Goal: Task Accomplishment & Management: Use online tool/utility

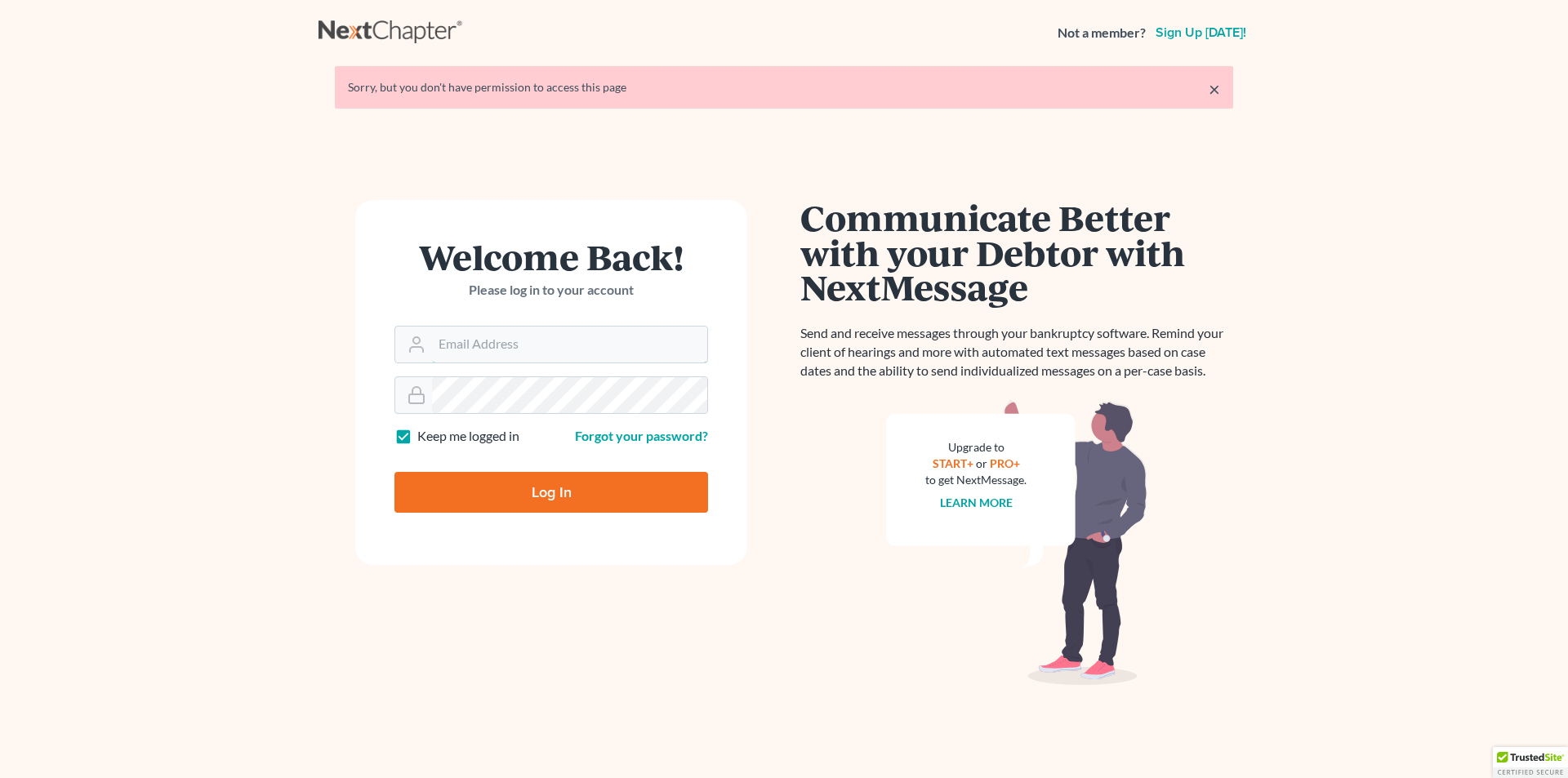
type input "[PERSON_NAME][EMAIL_ADDRESS][DOMAIN_NAME]"
click at [509, 496] on input "Log In" at bounding box center [551, 492] width 314 height 41
type input "Thinking..."
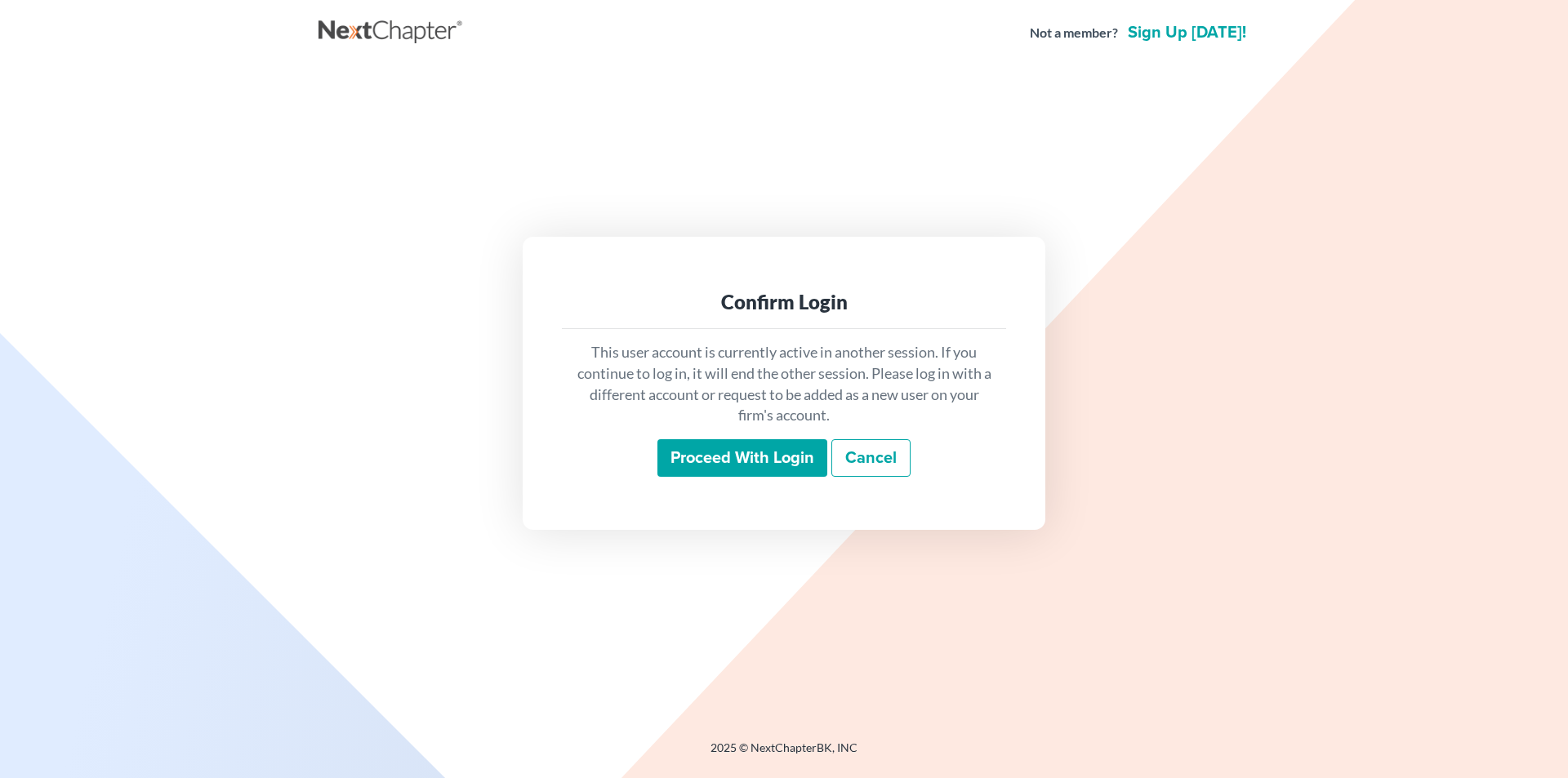
click at [713, 451] on input "Proceed with login" at bounding box center [742, 458] width 170 height 38
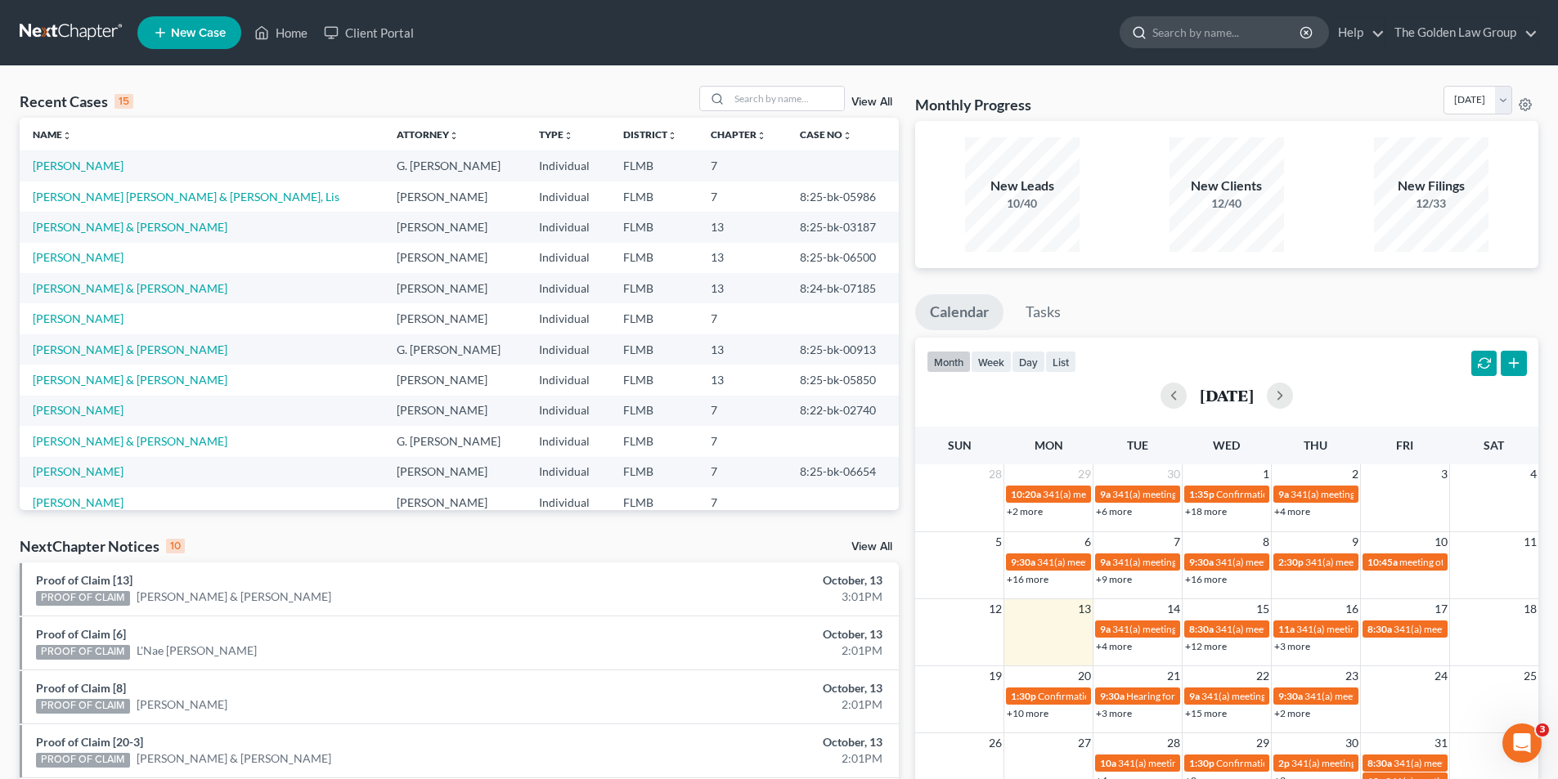
click at [1206, 34] on input "search" at bounding box center [1227, 32] width 150 height 30
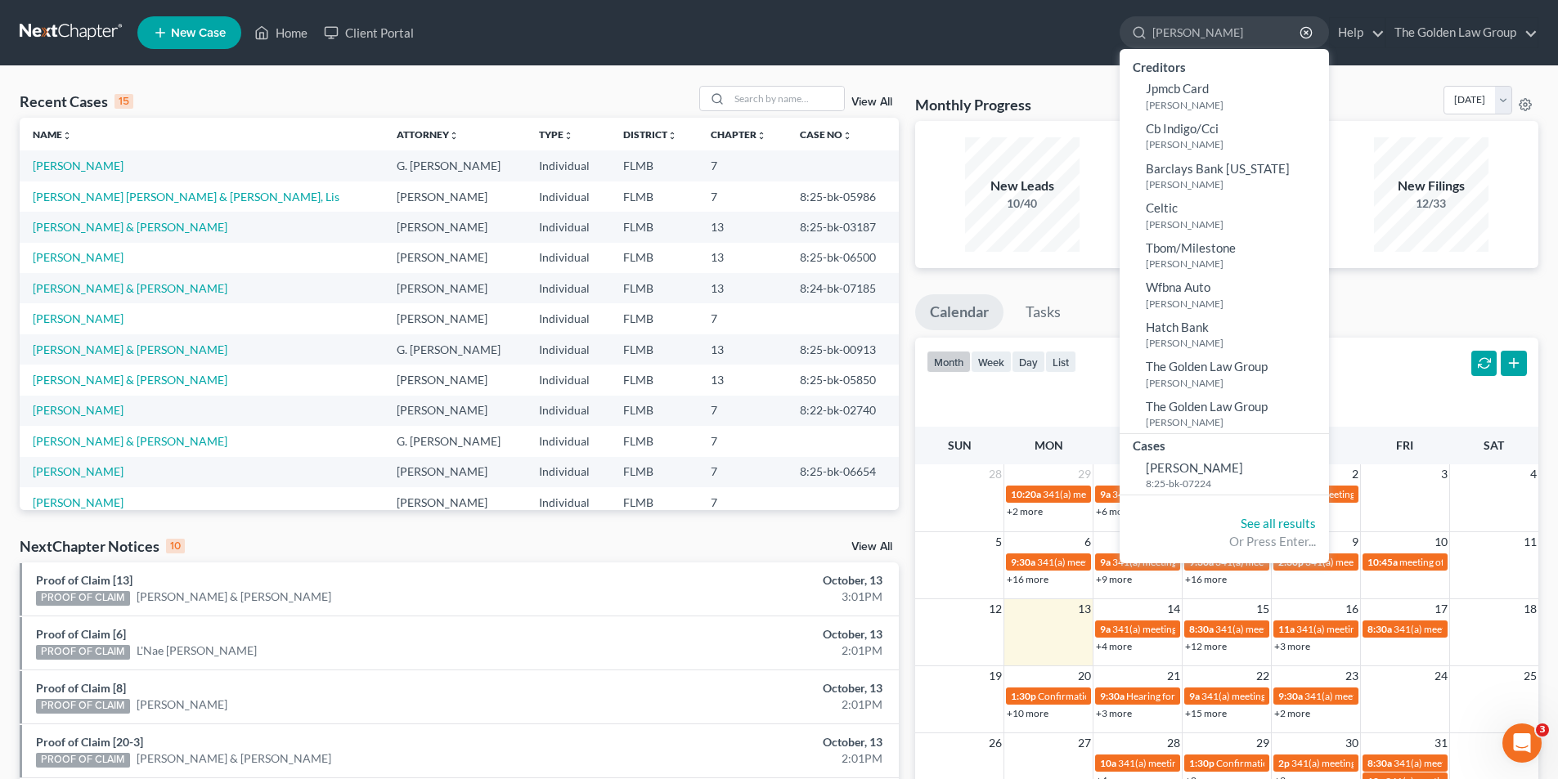
type input "Young Sharon"
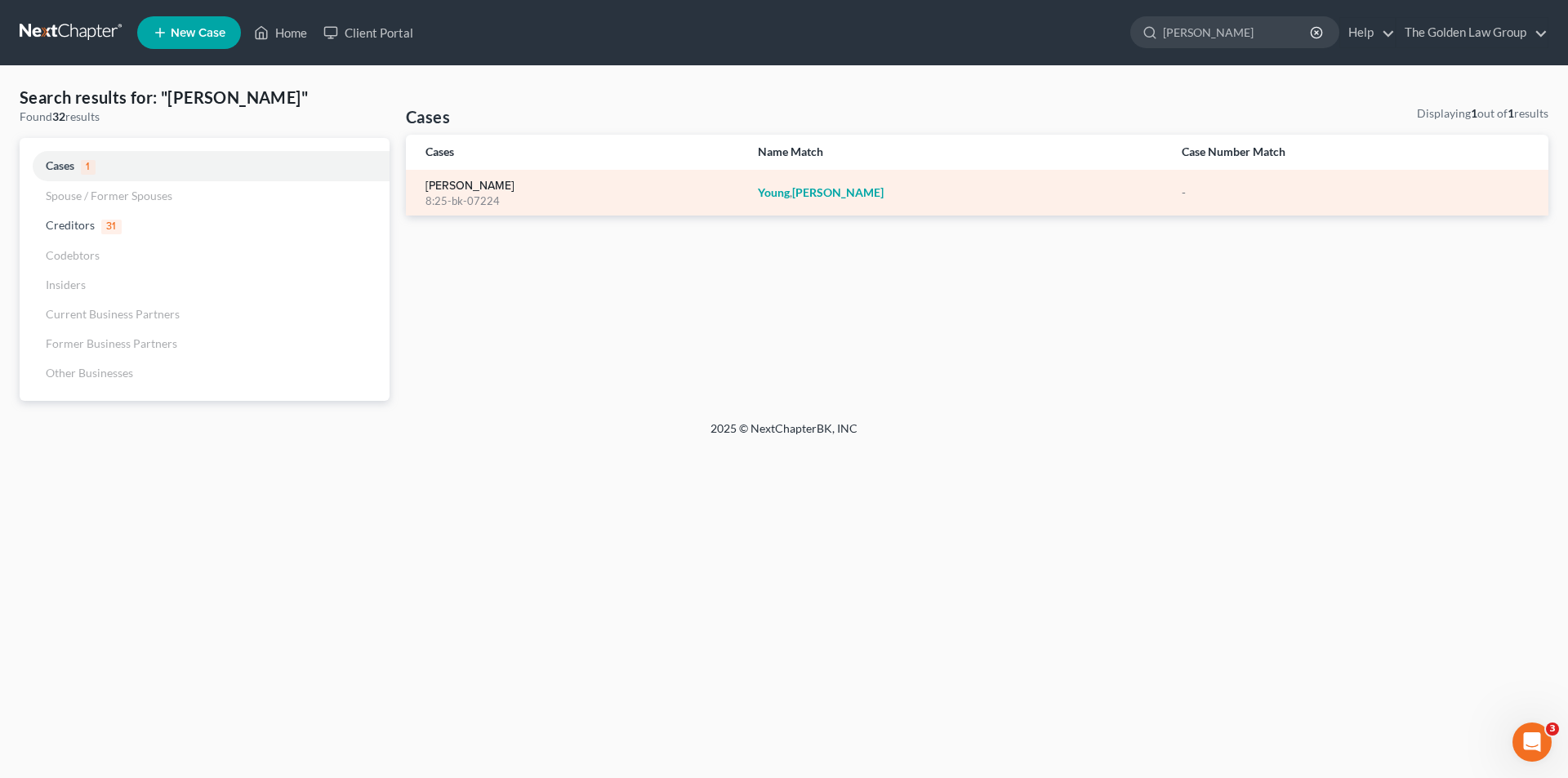
click at [463, 188] on link "Young, Sharon" at bounding box center [469, 186] width 89 height 11
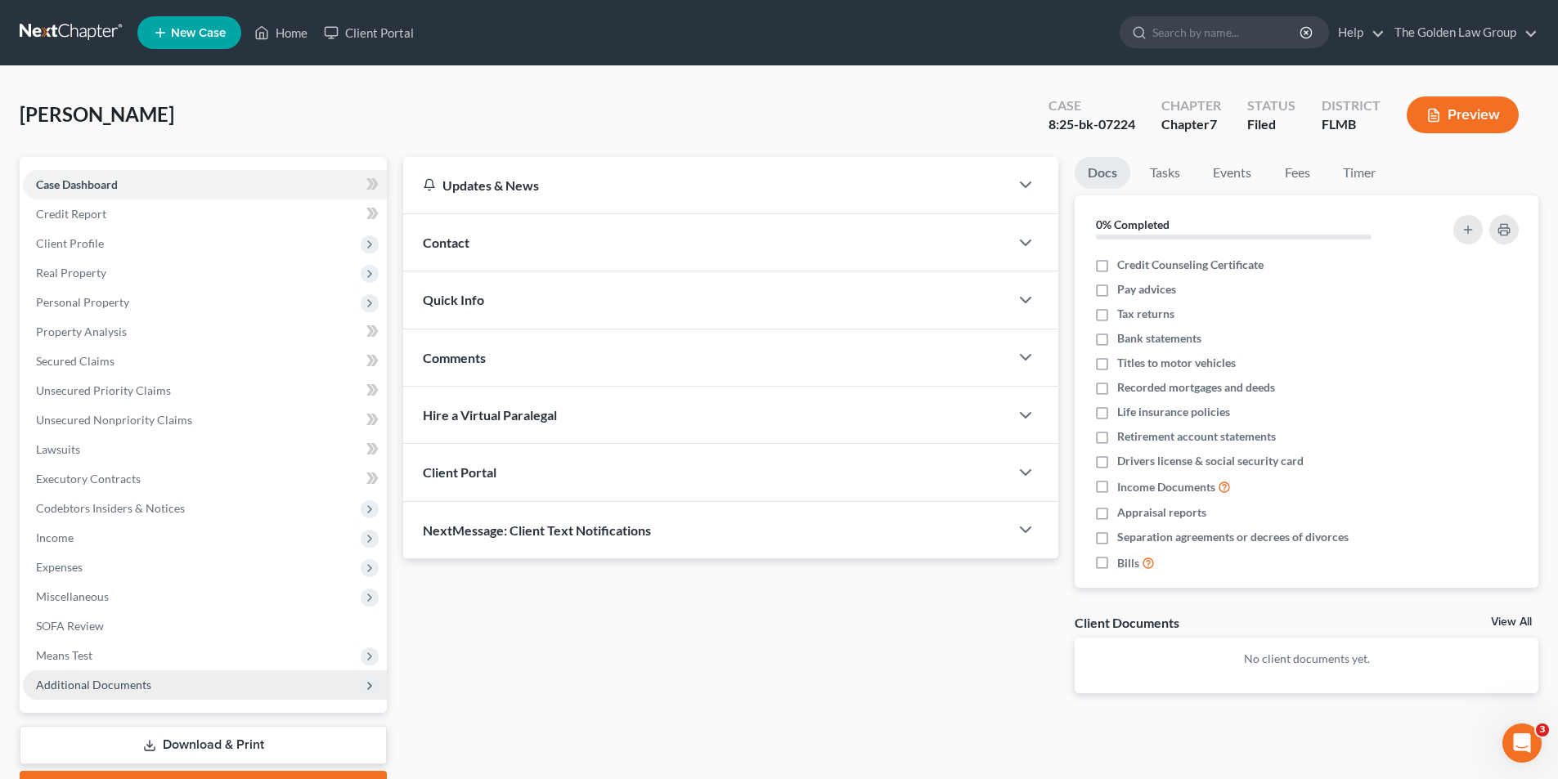
click at [122, 685] on span "Additional Documents" at bounding box center [93, 685] width 115 height 14
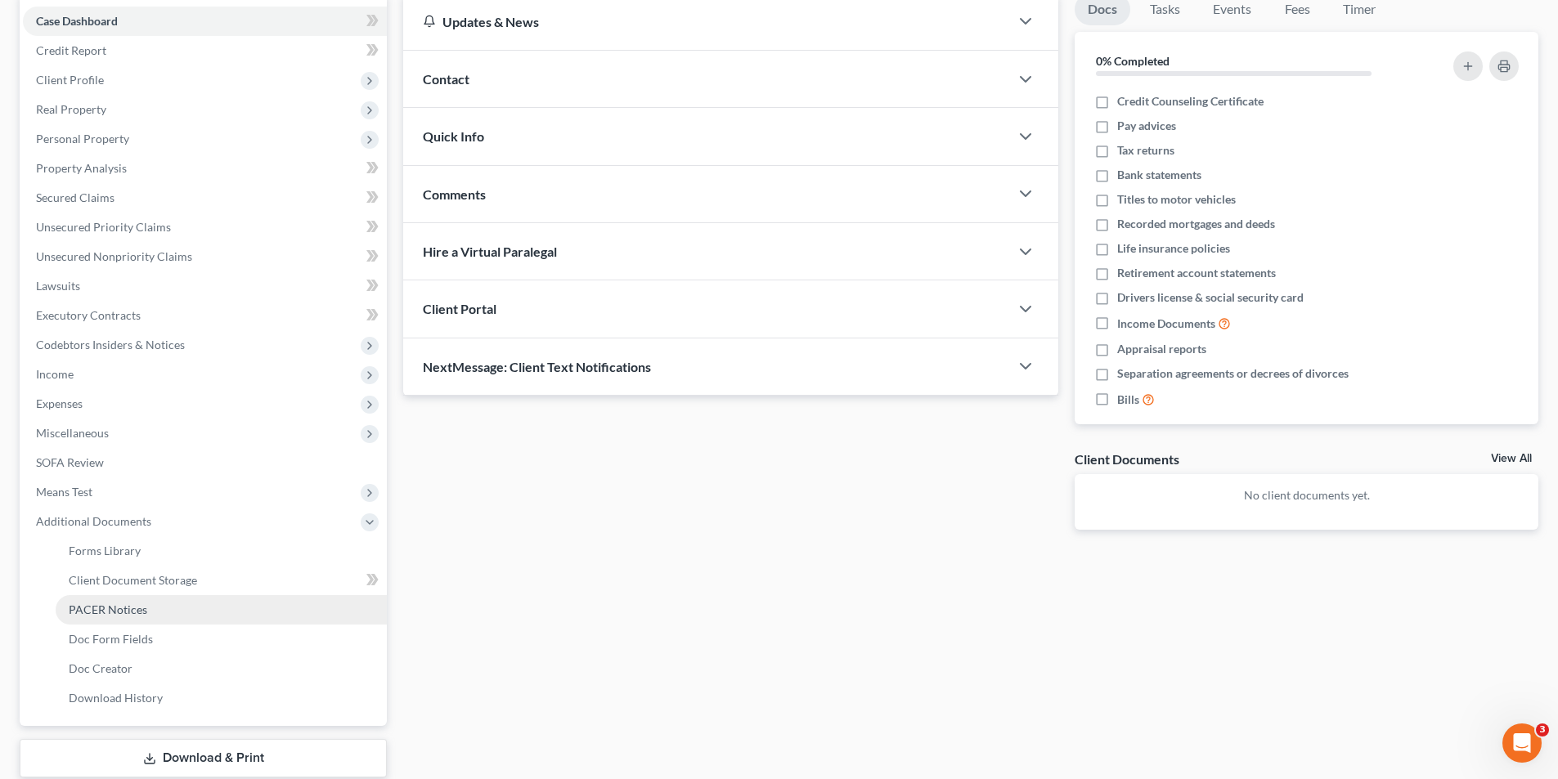
click at [120, 613] on span "PACER Notices" at bounding box center [108, 610] width 79 height 14
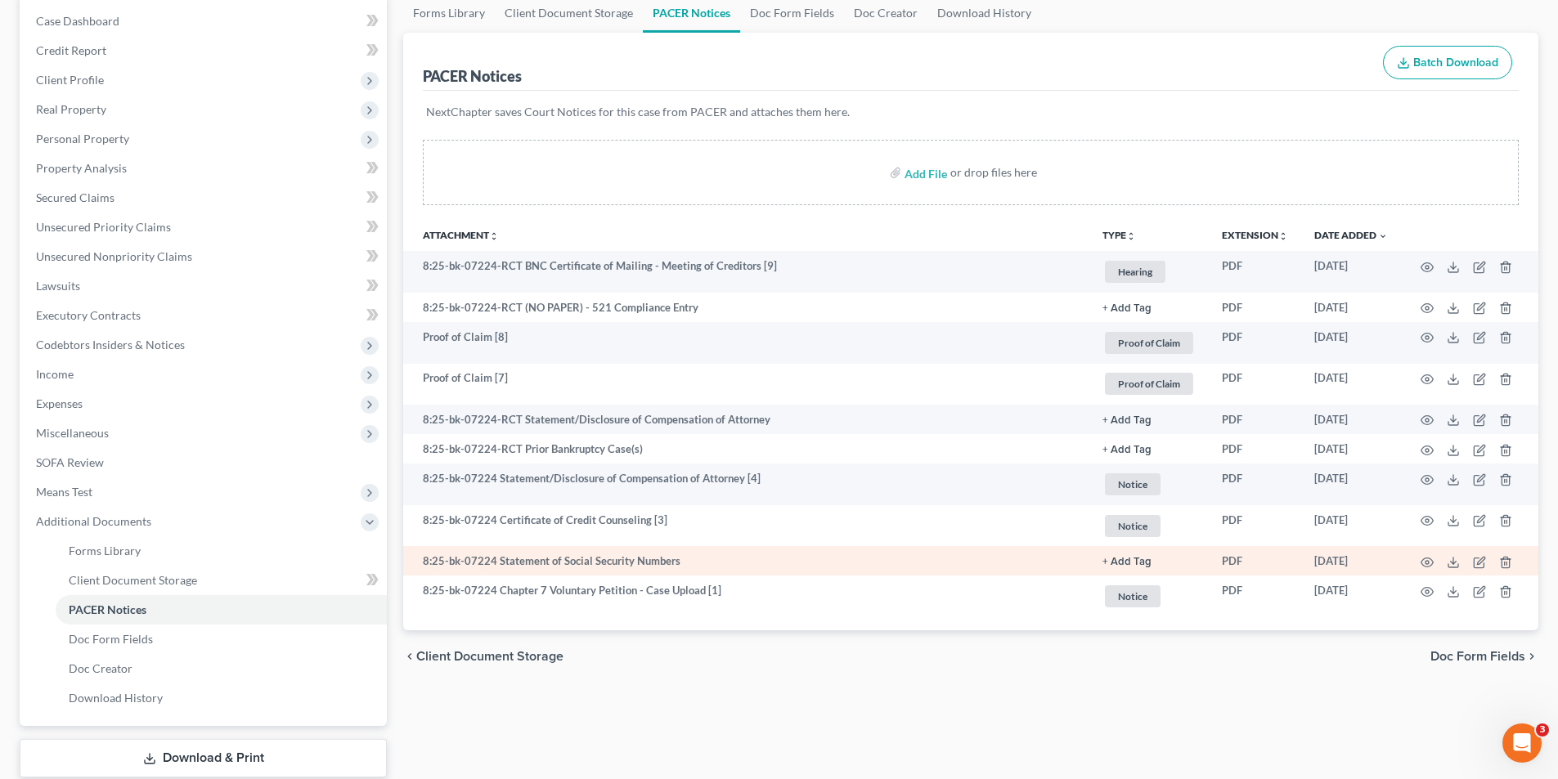
scroll to position [245, 0]
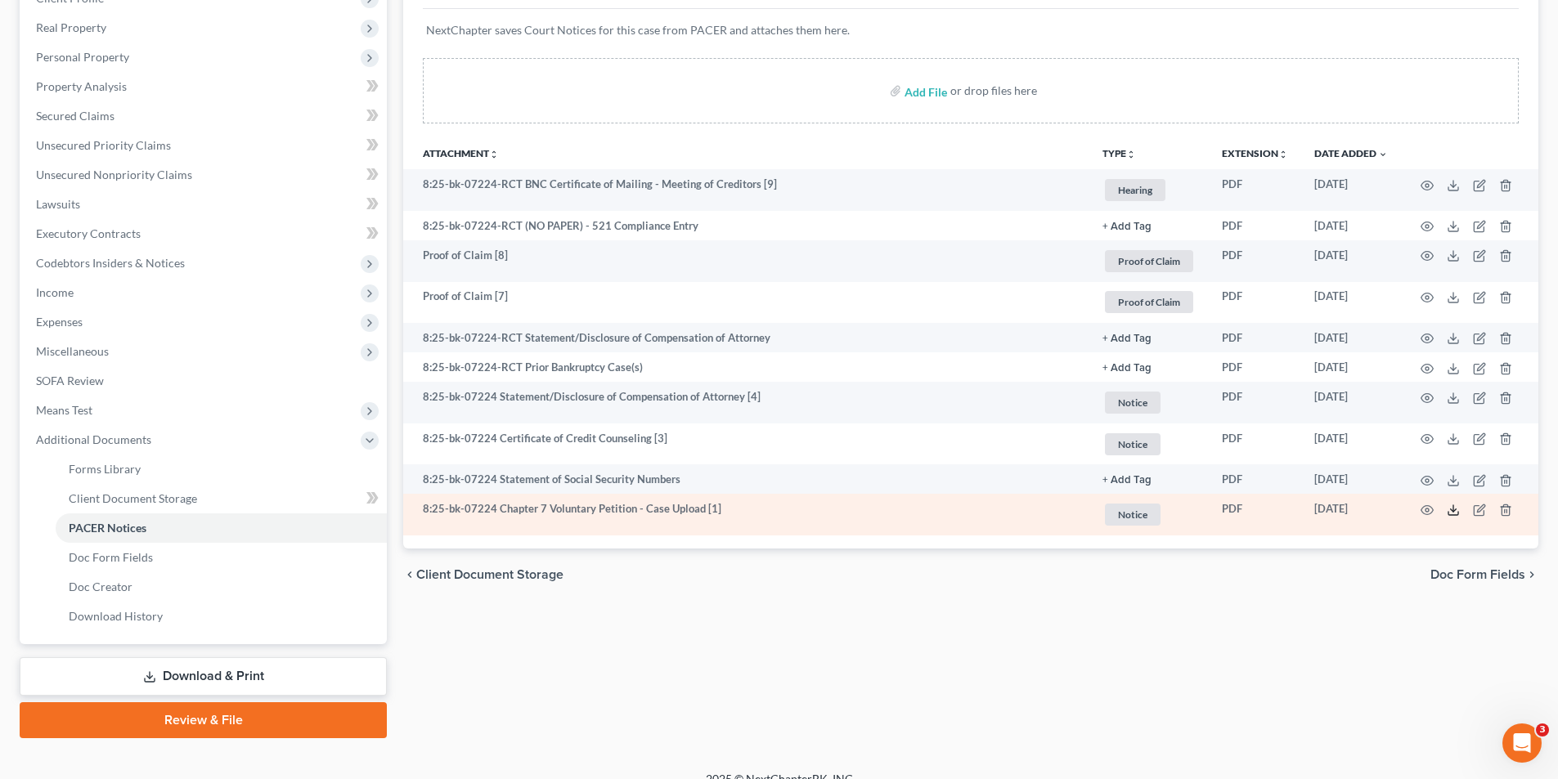
click at [1454, 508] on icon at bounding box center [1453, 510] width 13 height 13
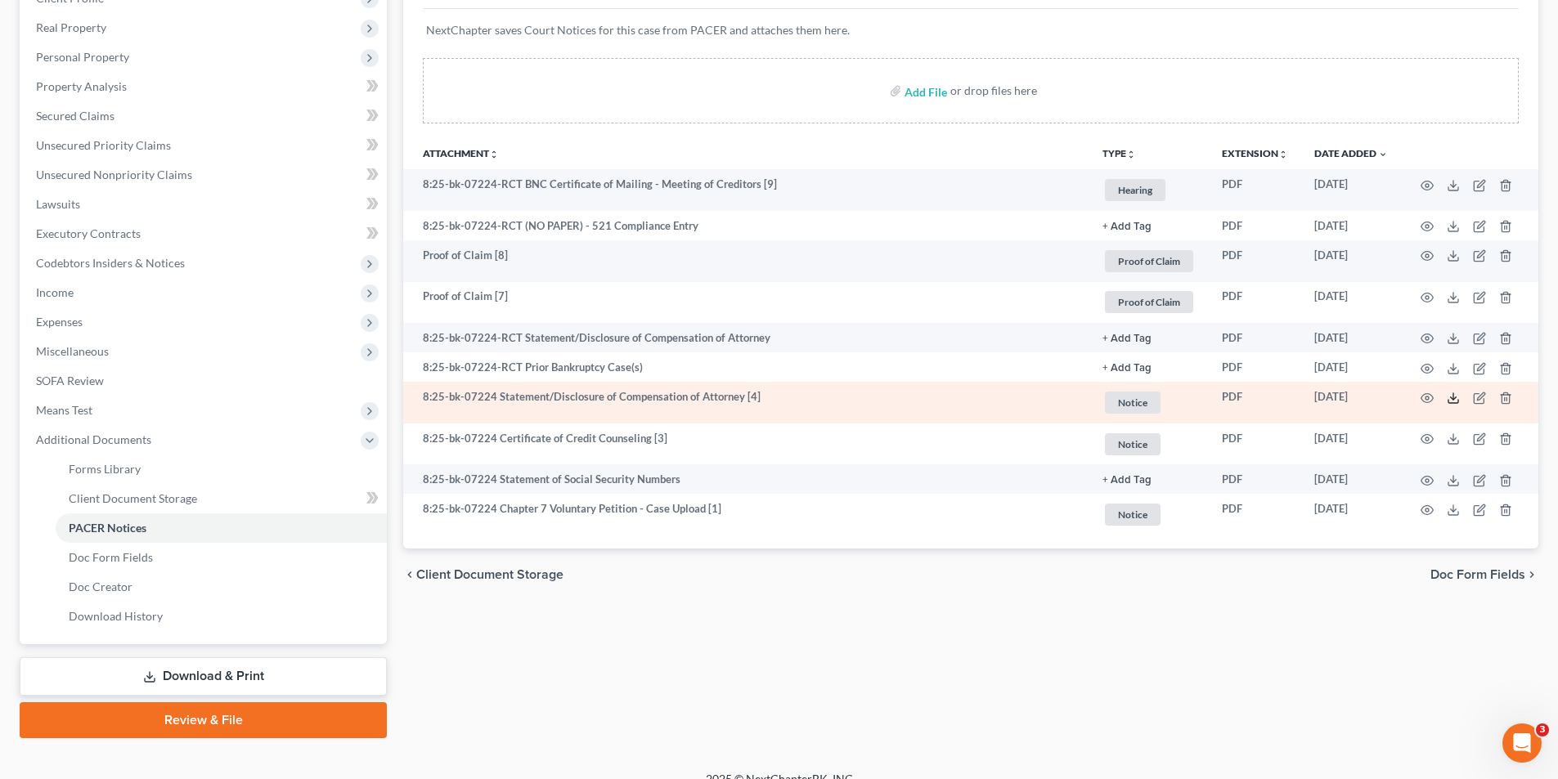
click at [1448, 397] on icon at bounding box center [1453, 398] width 13 height 13
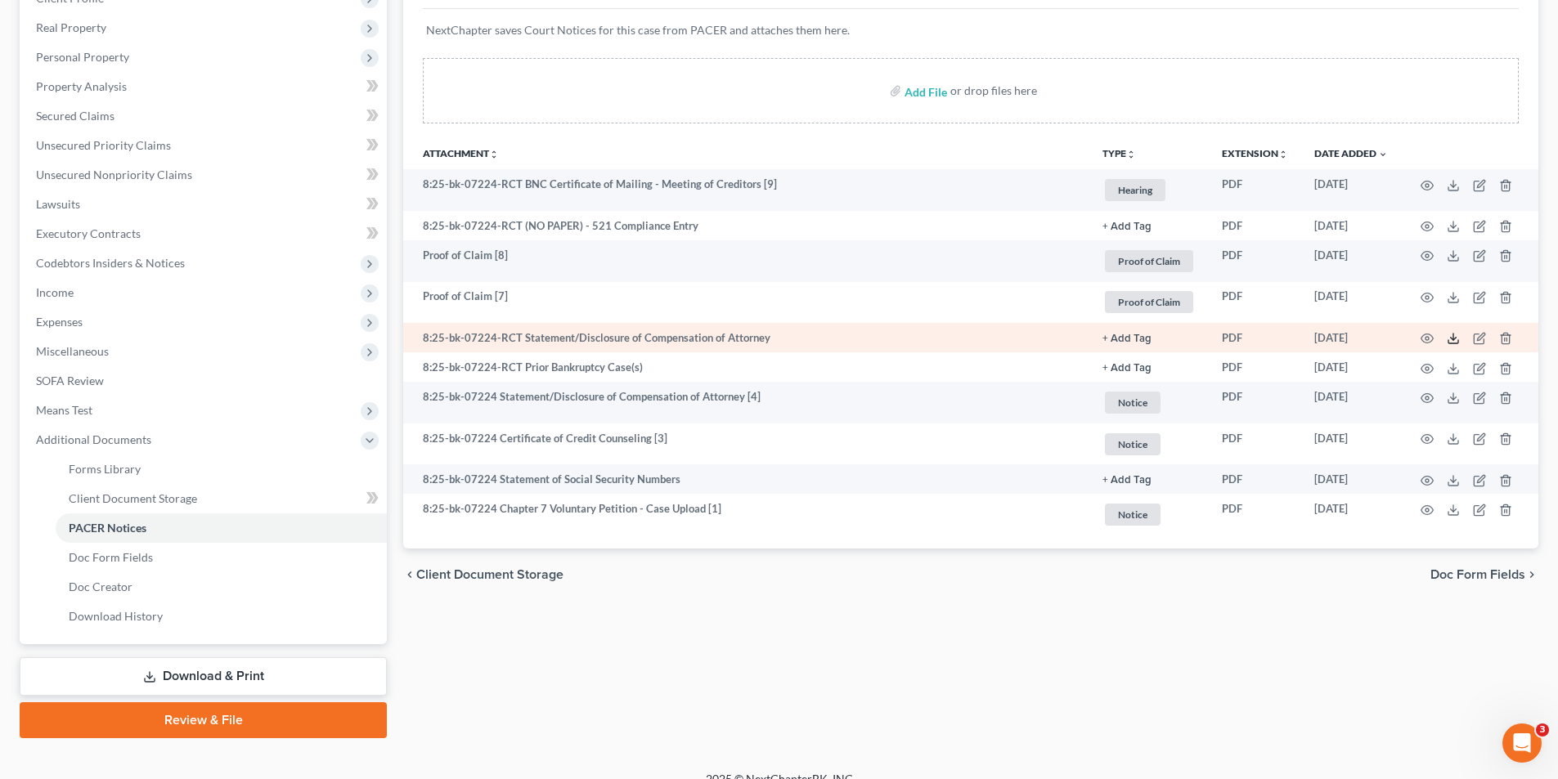
click at [1456, 339] on polyline at bounding box center [1454, 339] width 6 height 2
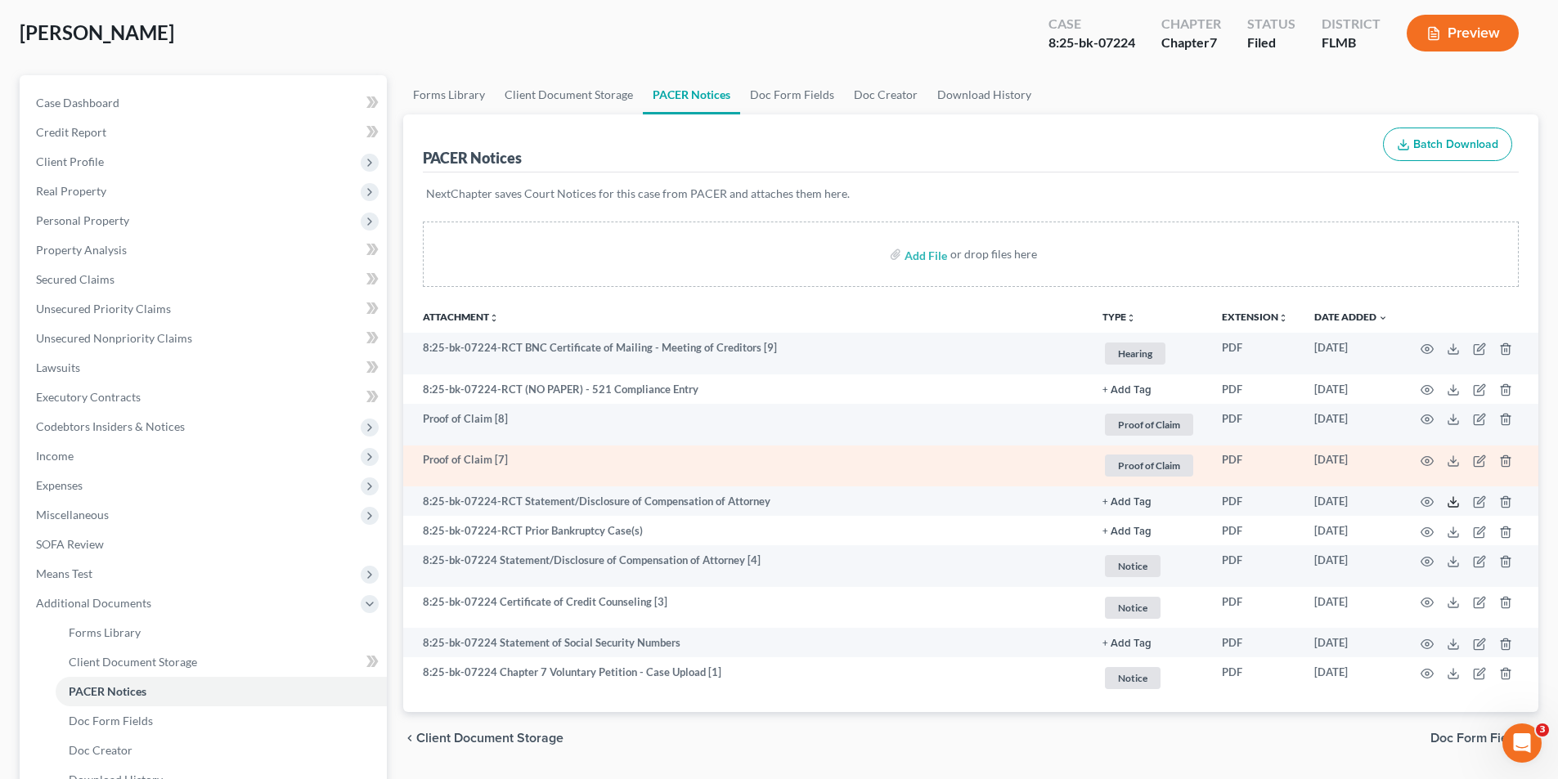
scroll to position [0, 0]
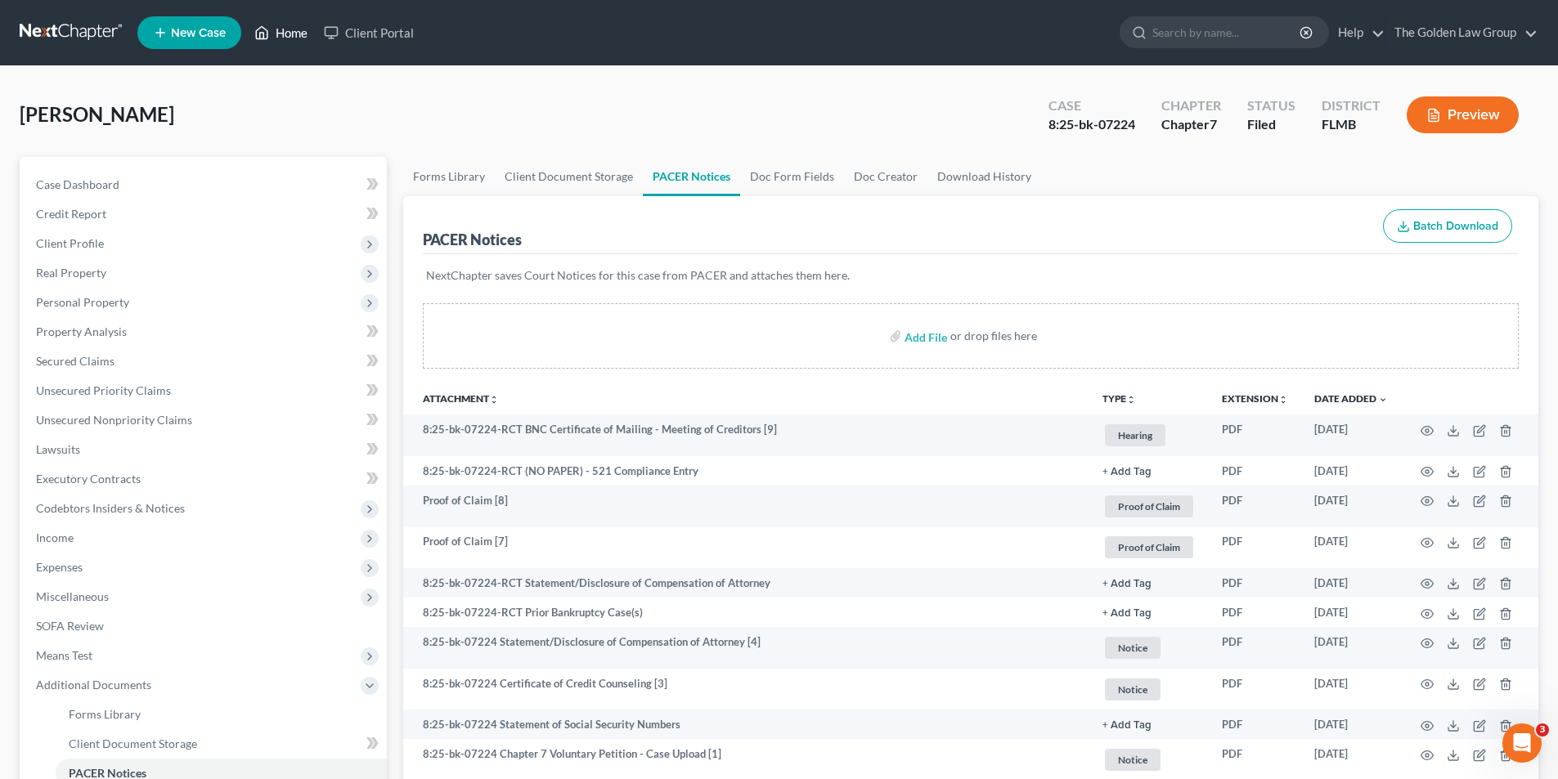
click at [288, 30] on link "Home" at bounding box center [281, 32] width 70 height 29
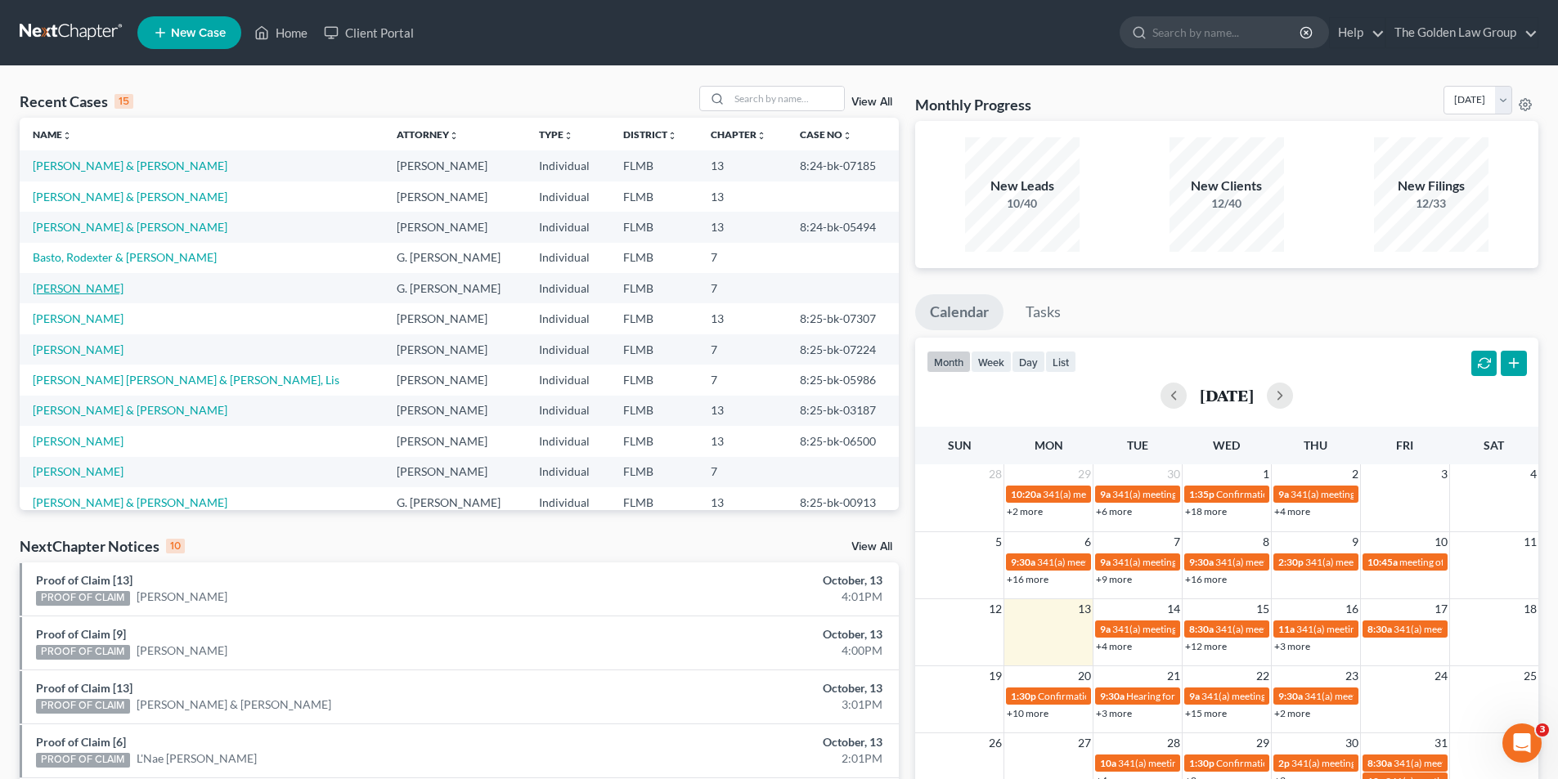
click at [69, 285] on link "Cooley, Darryll" at bounding box center [78, 288] width 91 height 14
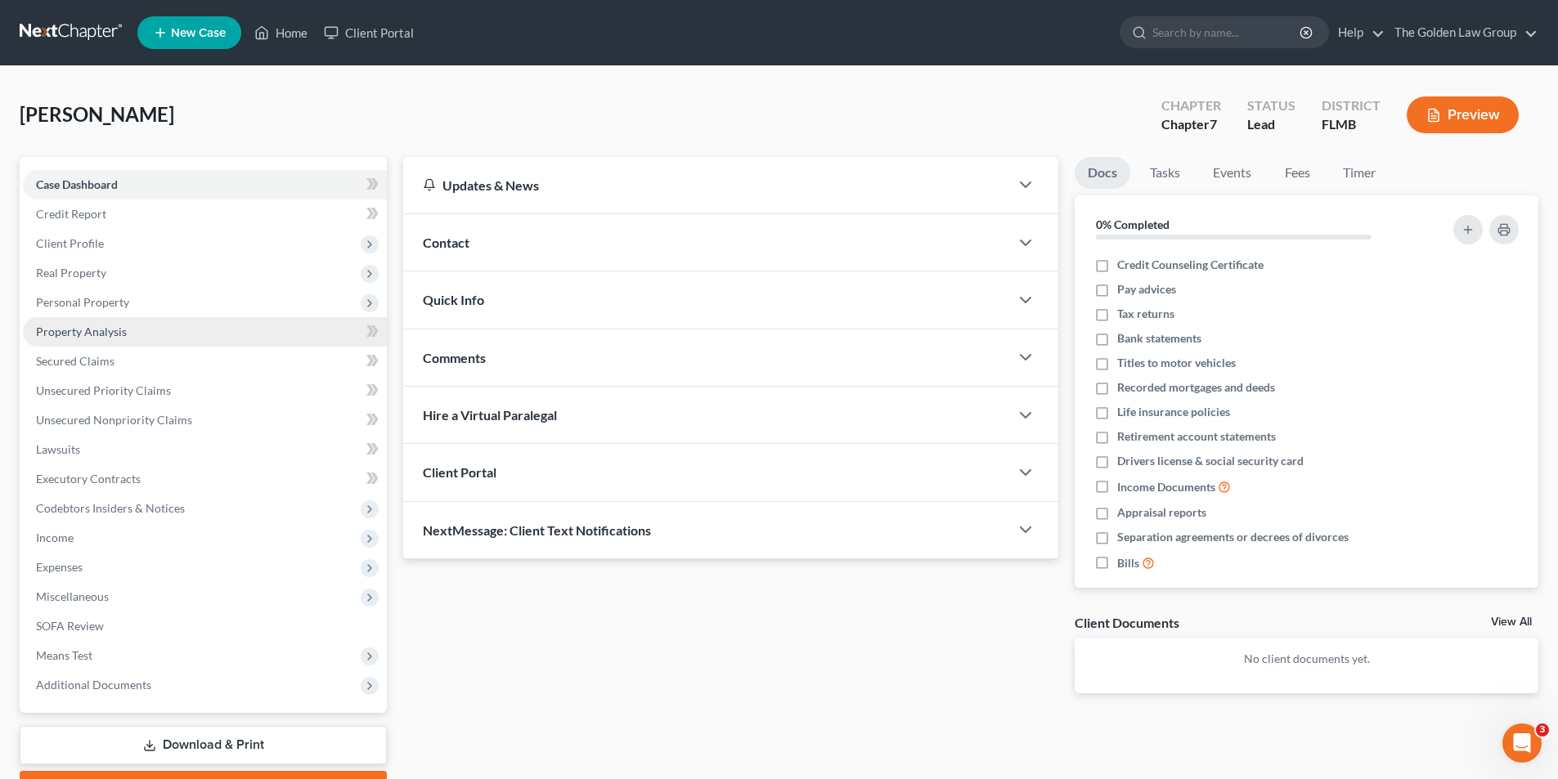
click at [101, 330] on span "Property Analysis" at bounding box center [81, 332] width 91 height 14
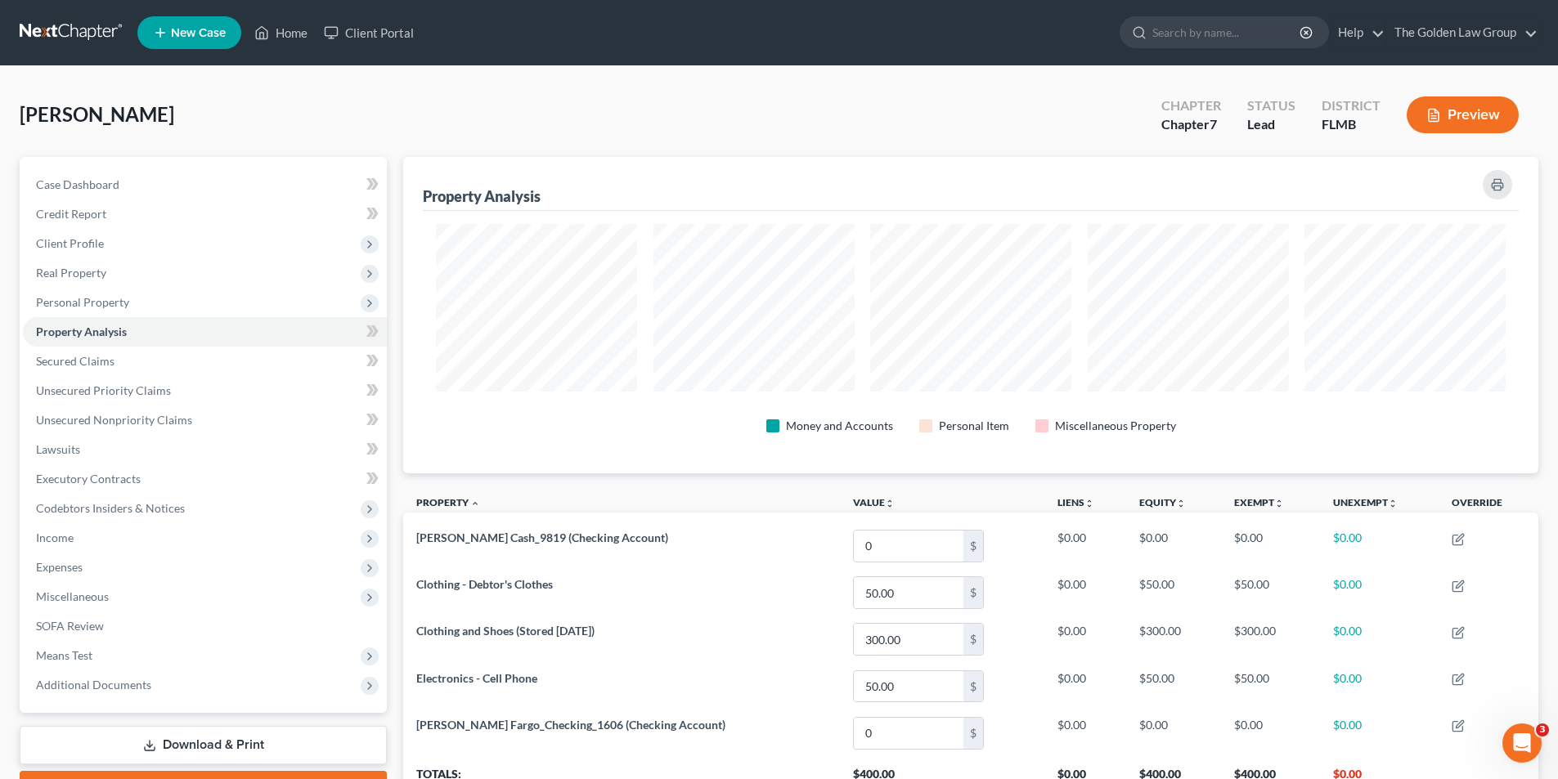
click at [1466, 115] on button "Preview" at bounding box center [1463, 115] width 112 height 37
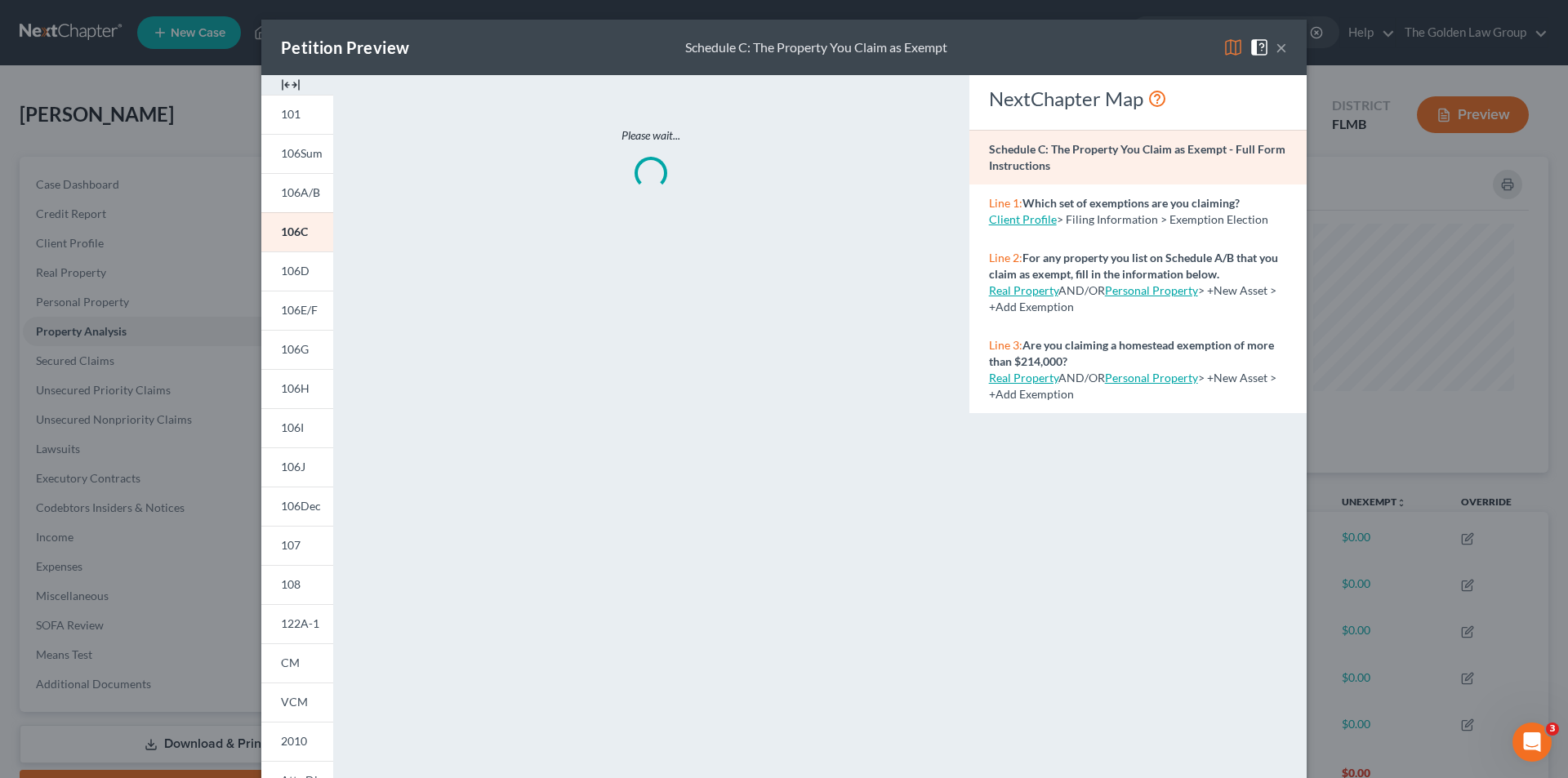
scroll to position [317, 1143]
click at [287, 111] on span "101" at bounding box center [291, 114] width 20 height 14
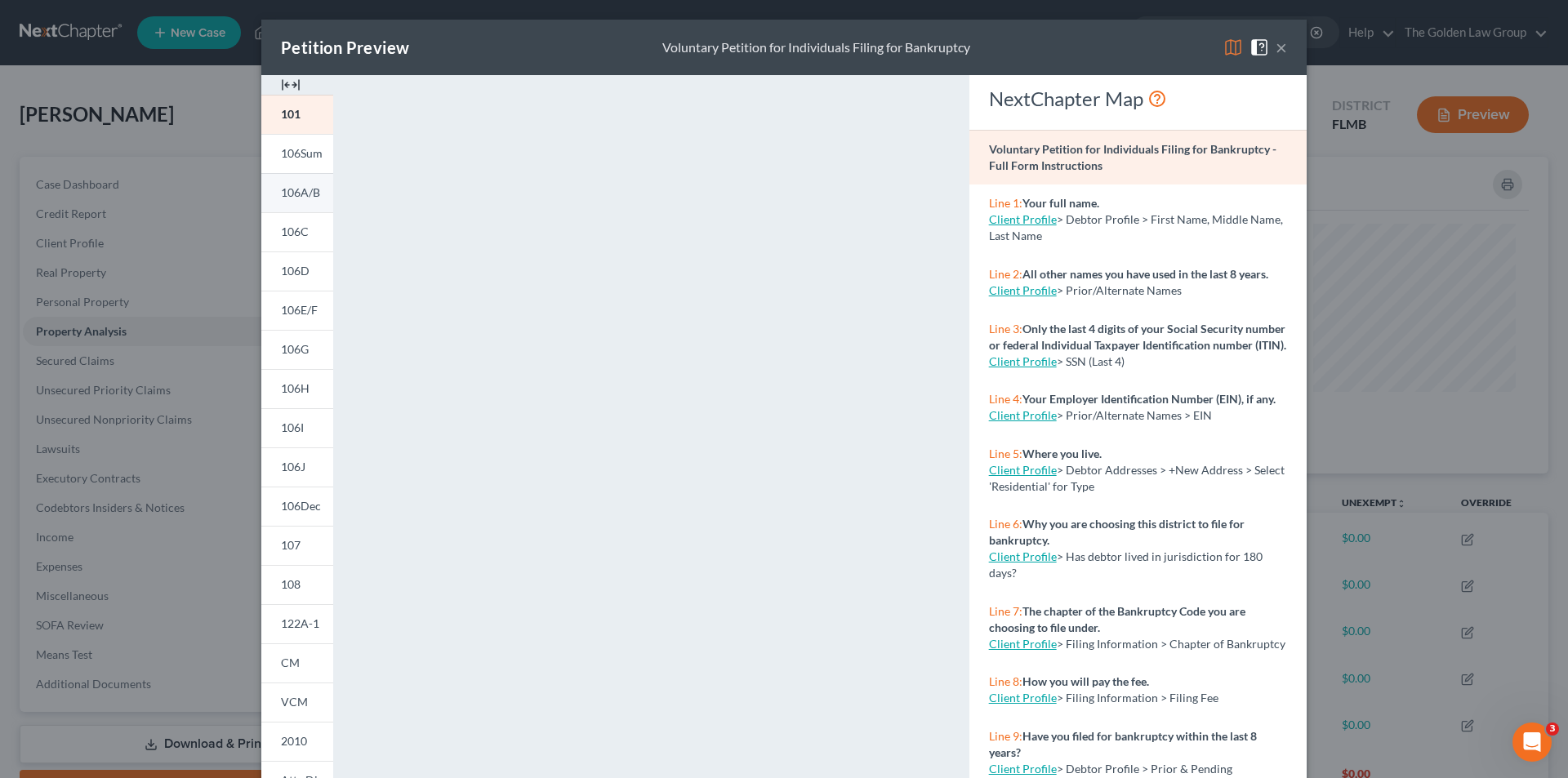
click at [291, 191] on span "106A/B" at bounding box center [300, 193] width 39 height 14
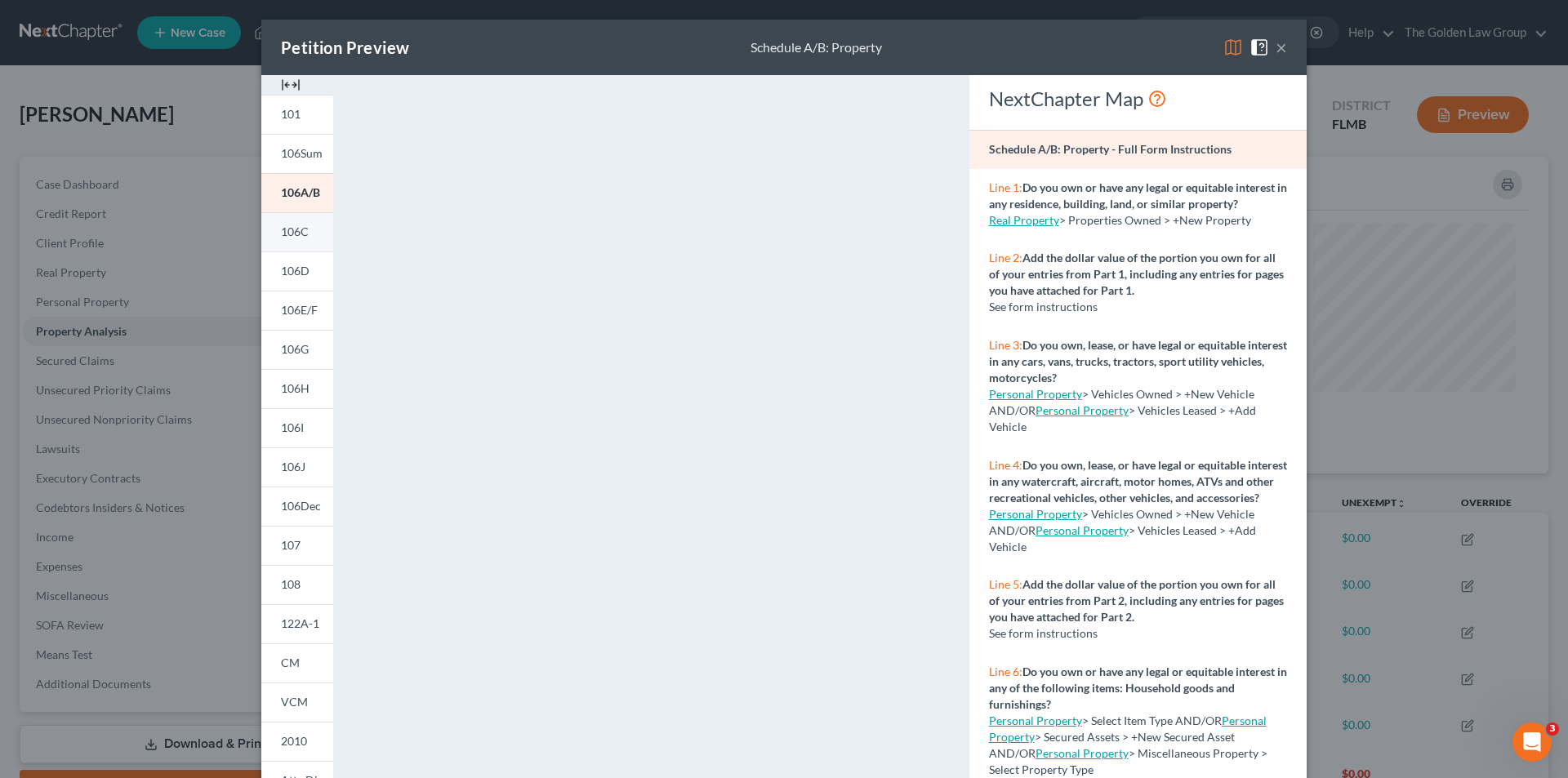
click at [290, 231] on span "106C" at bounding box center [295, 232] width 28 height 14
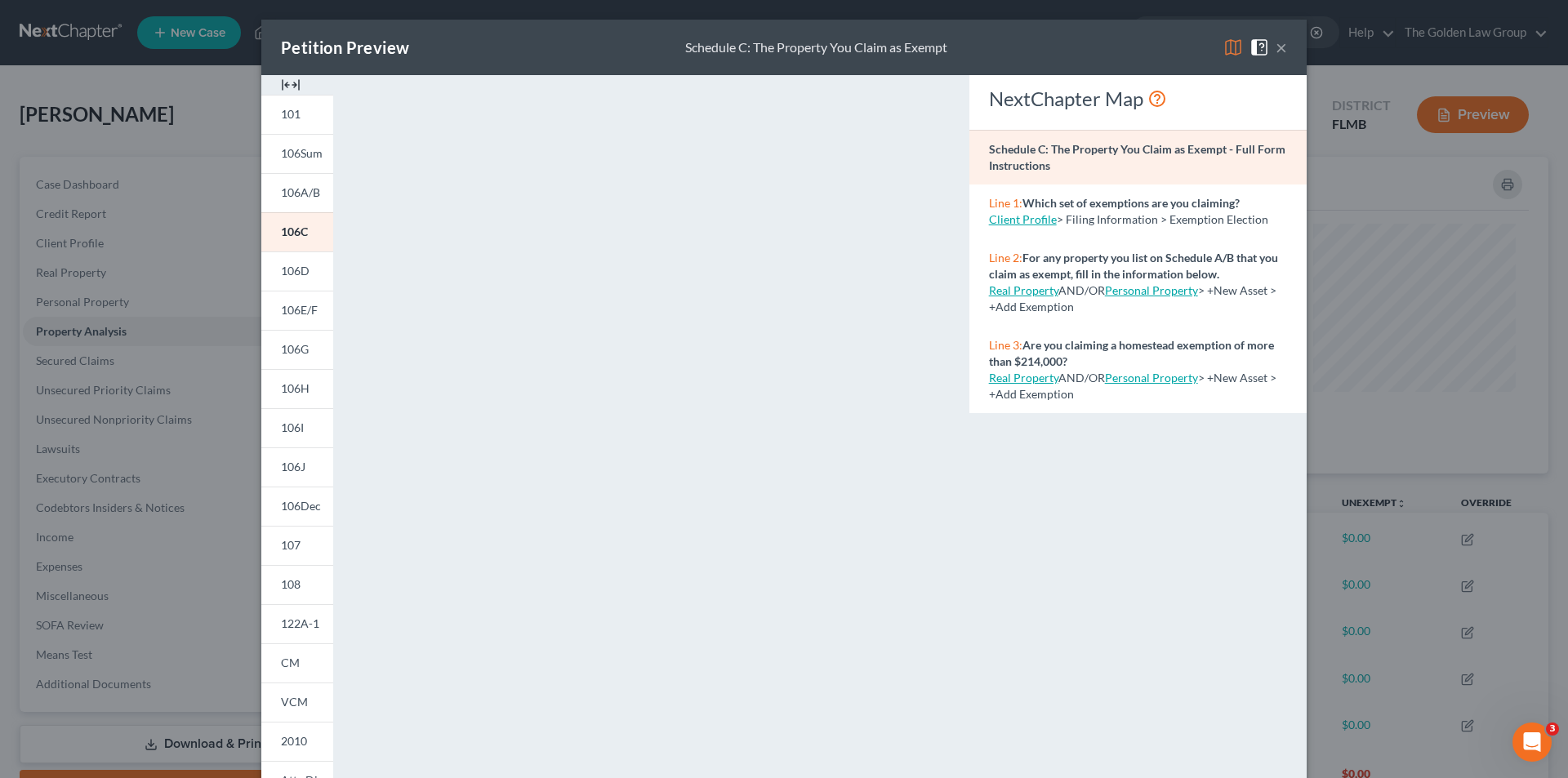
scroll to position [143, 0]
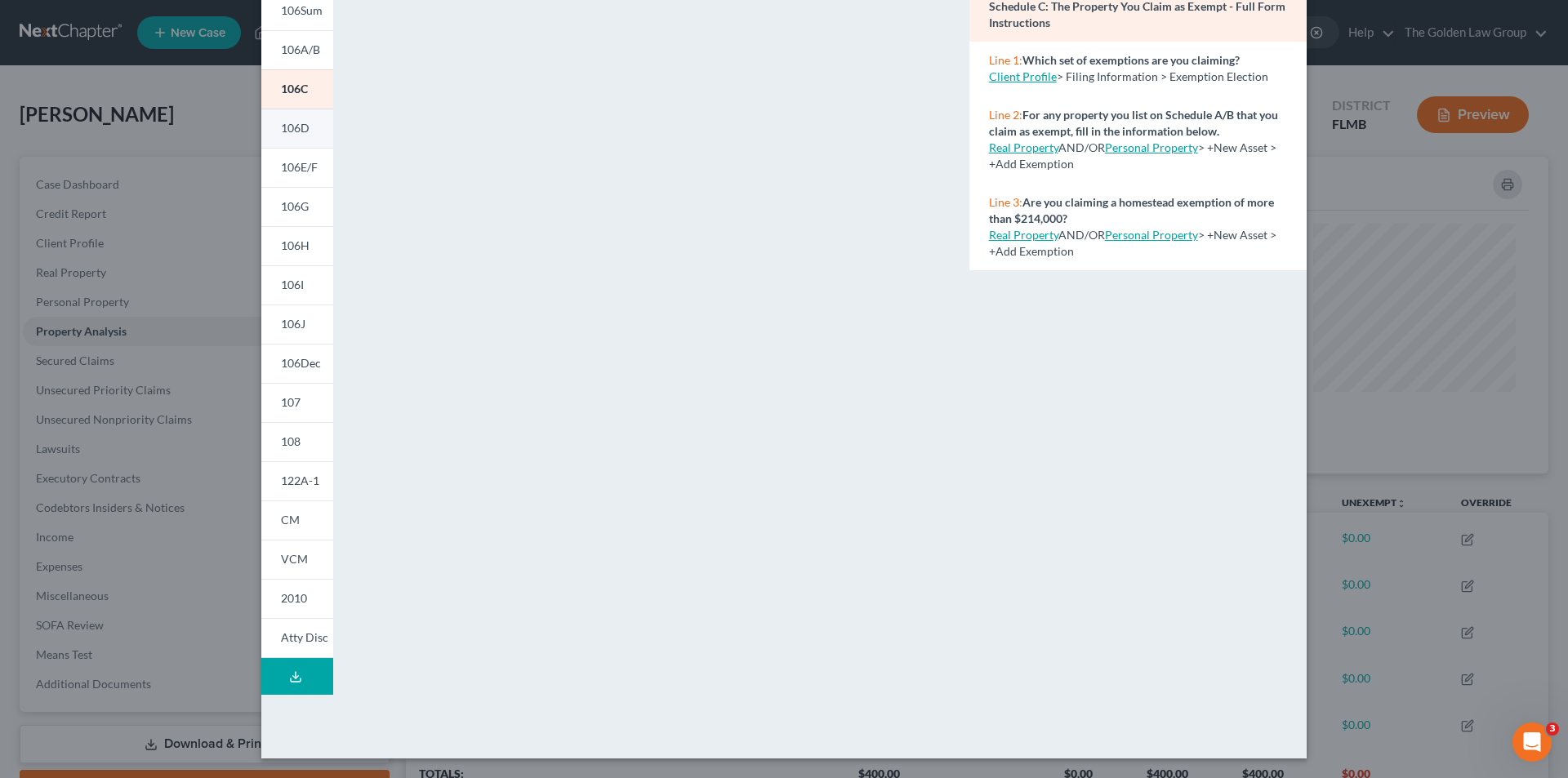
click at [285, 124] on span "106D" at bounding box center [295, 128] width 29 height 14
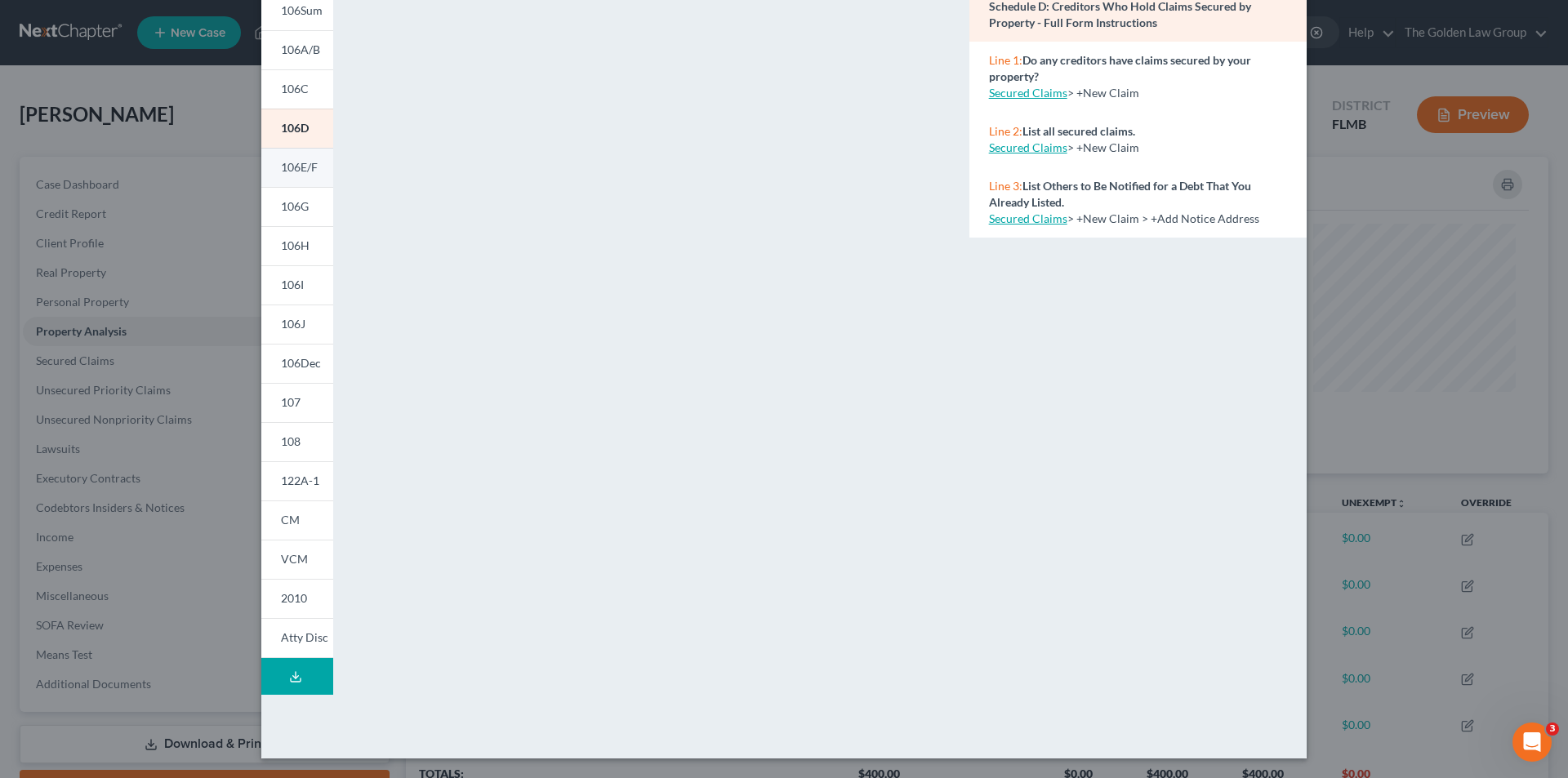
click at [292, 171] on span "106E/F" at bounding box center [299, 167] width 37 height 14
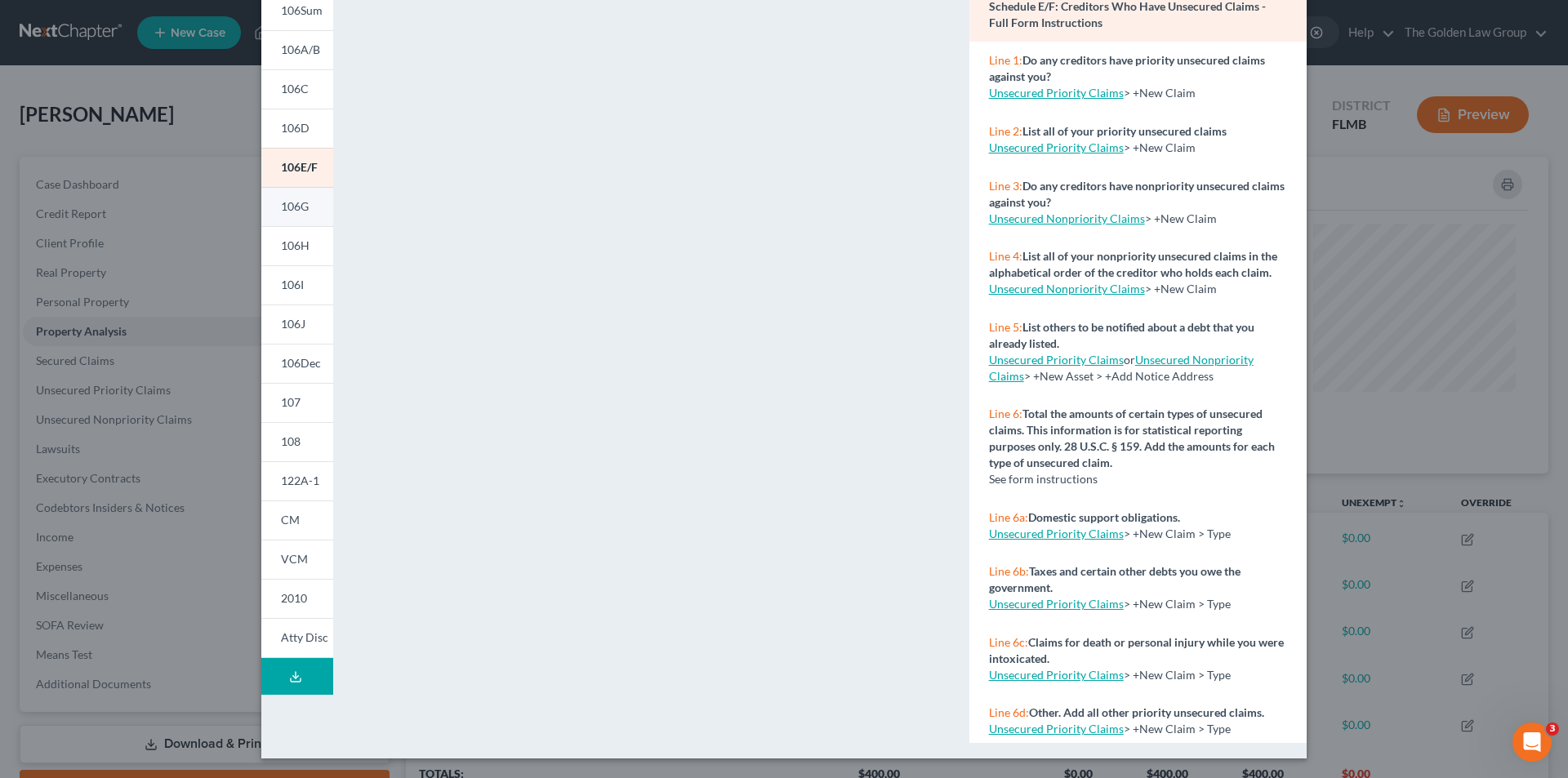
click at [290, 205] on span "106G" at bounding box center [295, 207] width 28 height 14
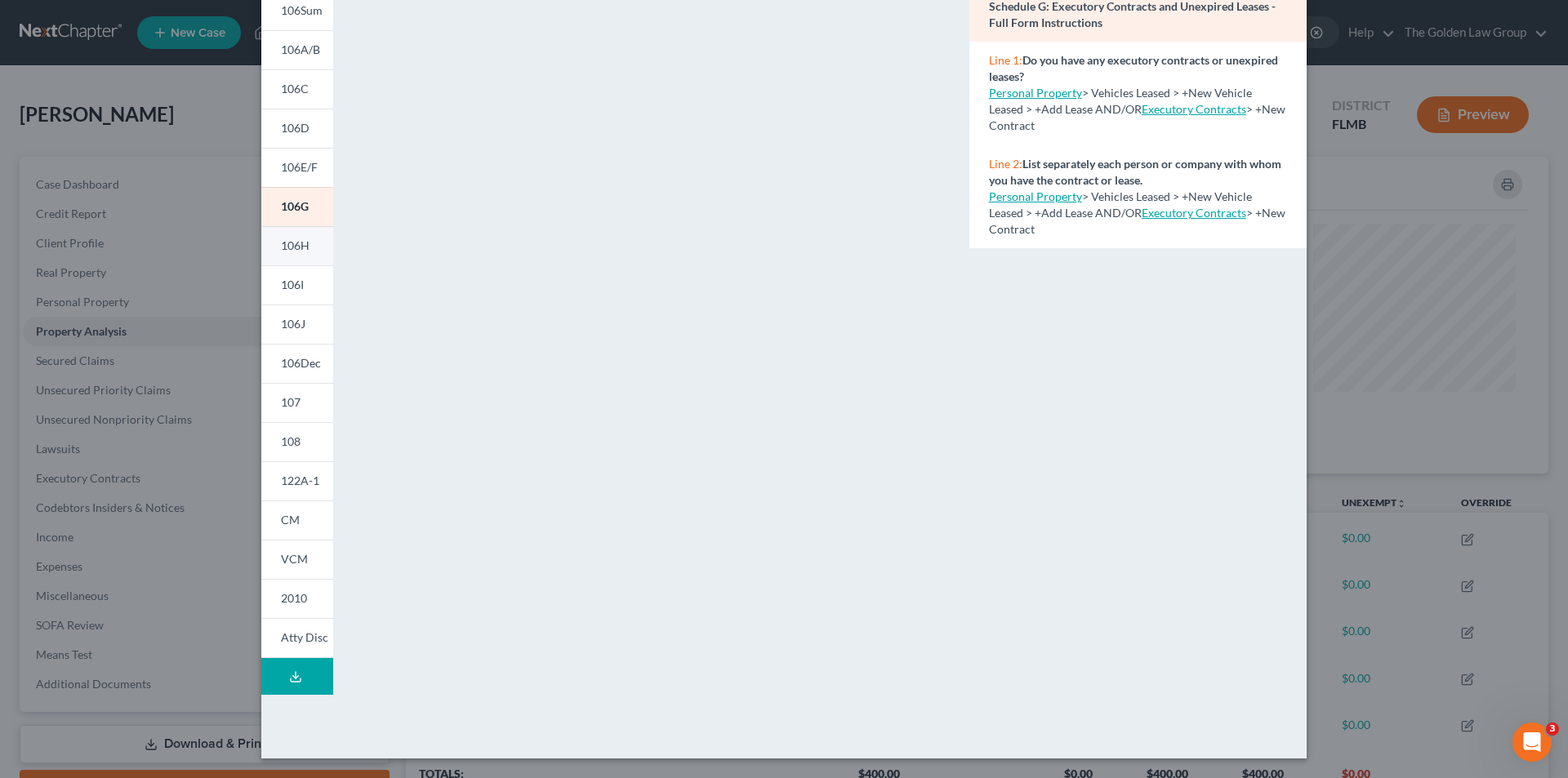
click at [292, 242] on span "106H" at bounding box center [295, 246] width 29 height 14
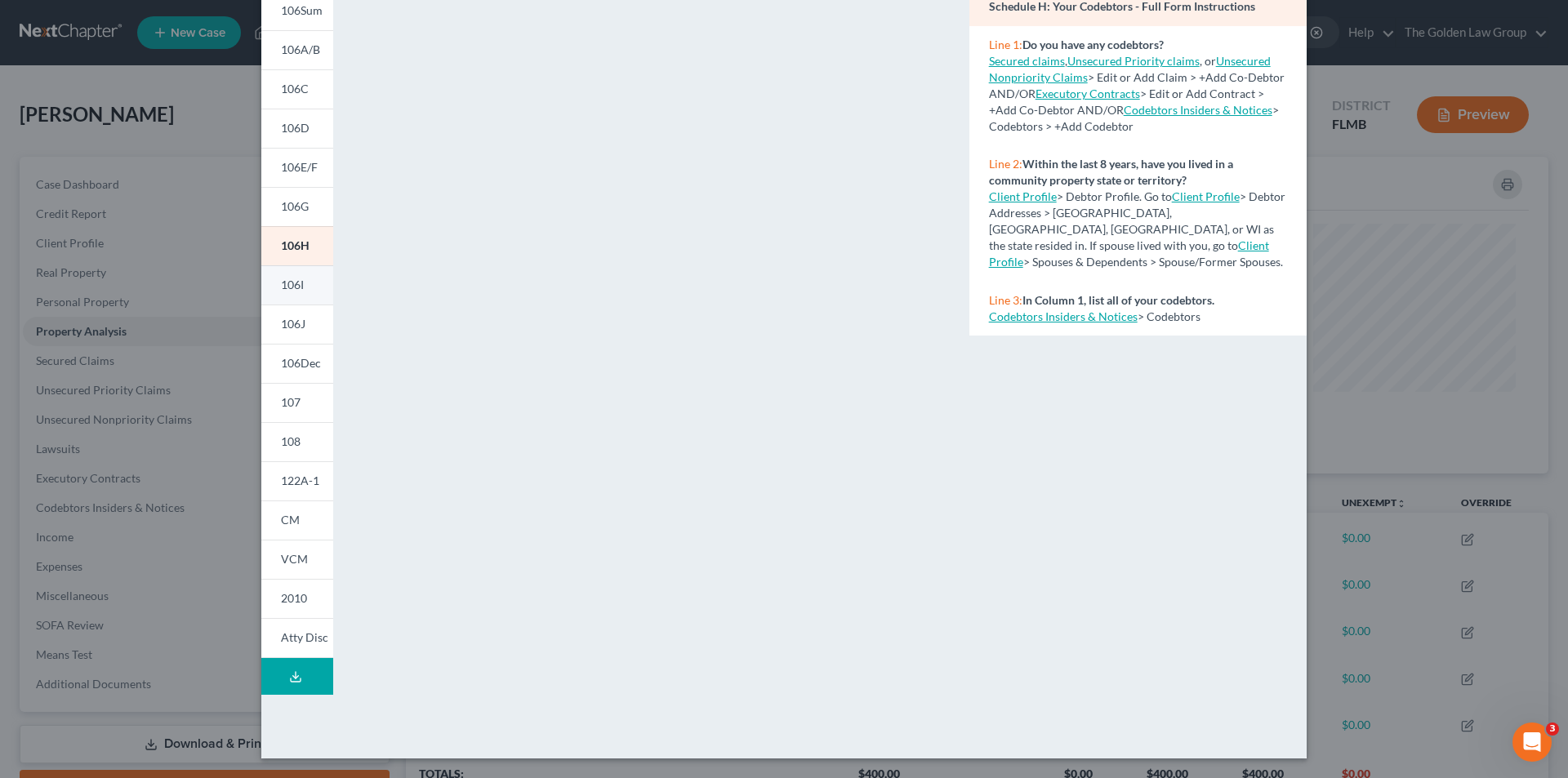
click at [295, 286] on span "106I" at bounding box center [292, 285] width 23 height 14
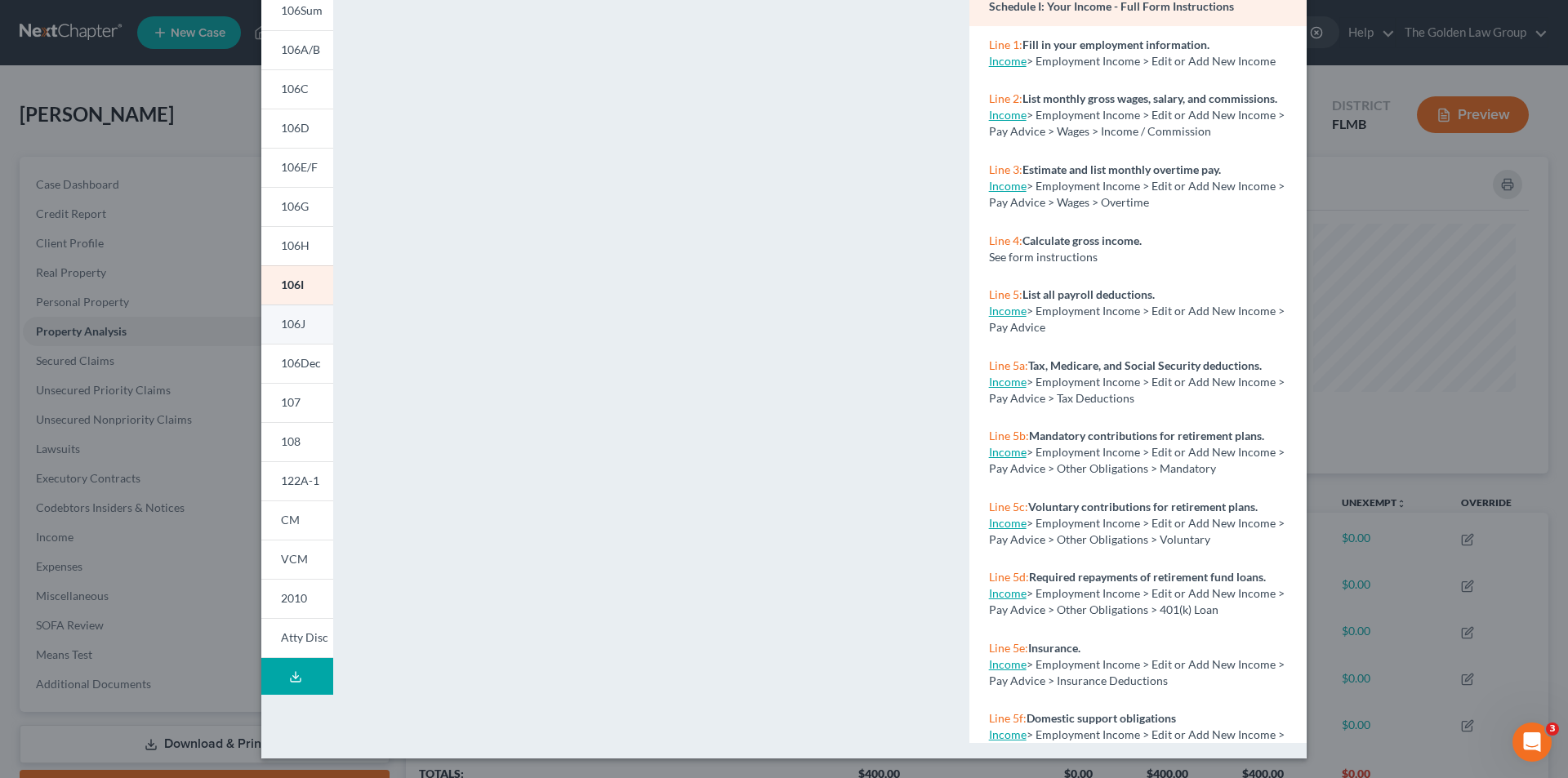
click at [294, 315] on link "106J" at bounding box center [298, 324] width 72 height 39
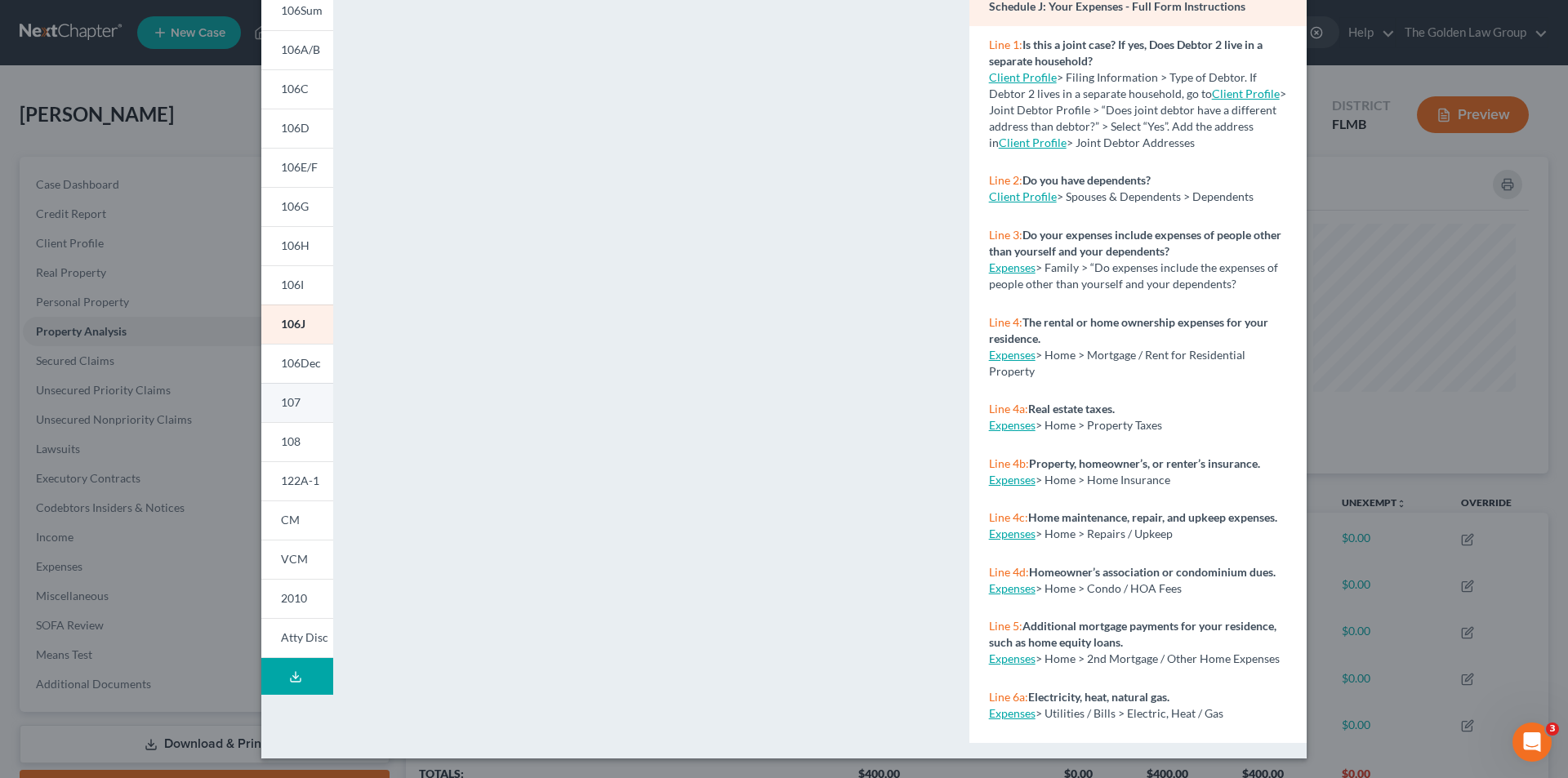
click at [293, 401] on span "107" at bounding box center [291, 402] width 20 height 14
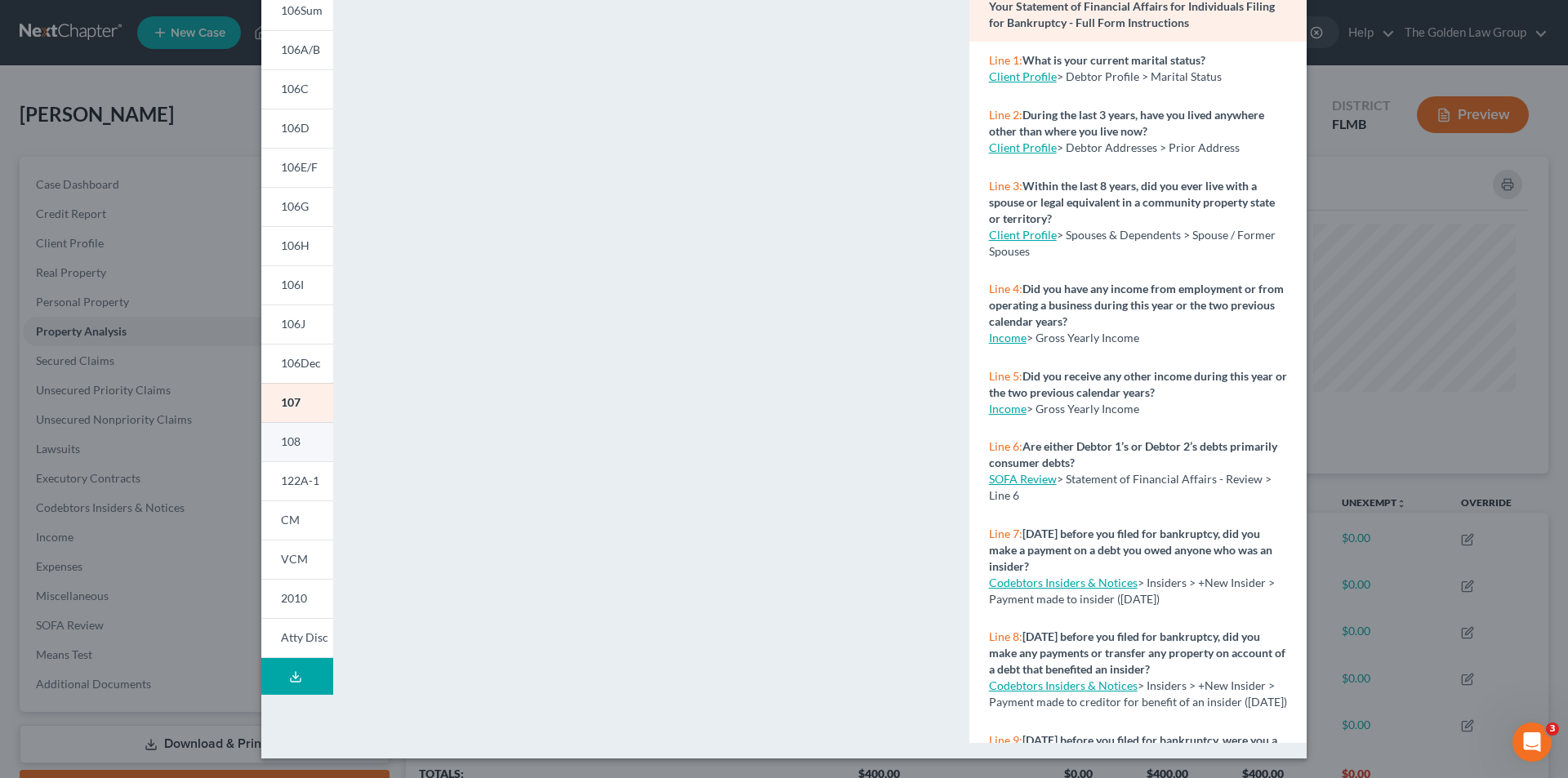
click at [296, 442] on link "108" at bounding box center [298, 441] width 72 height 39
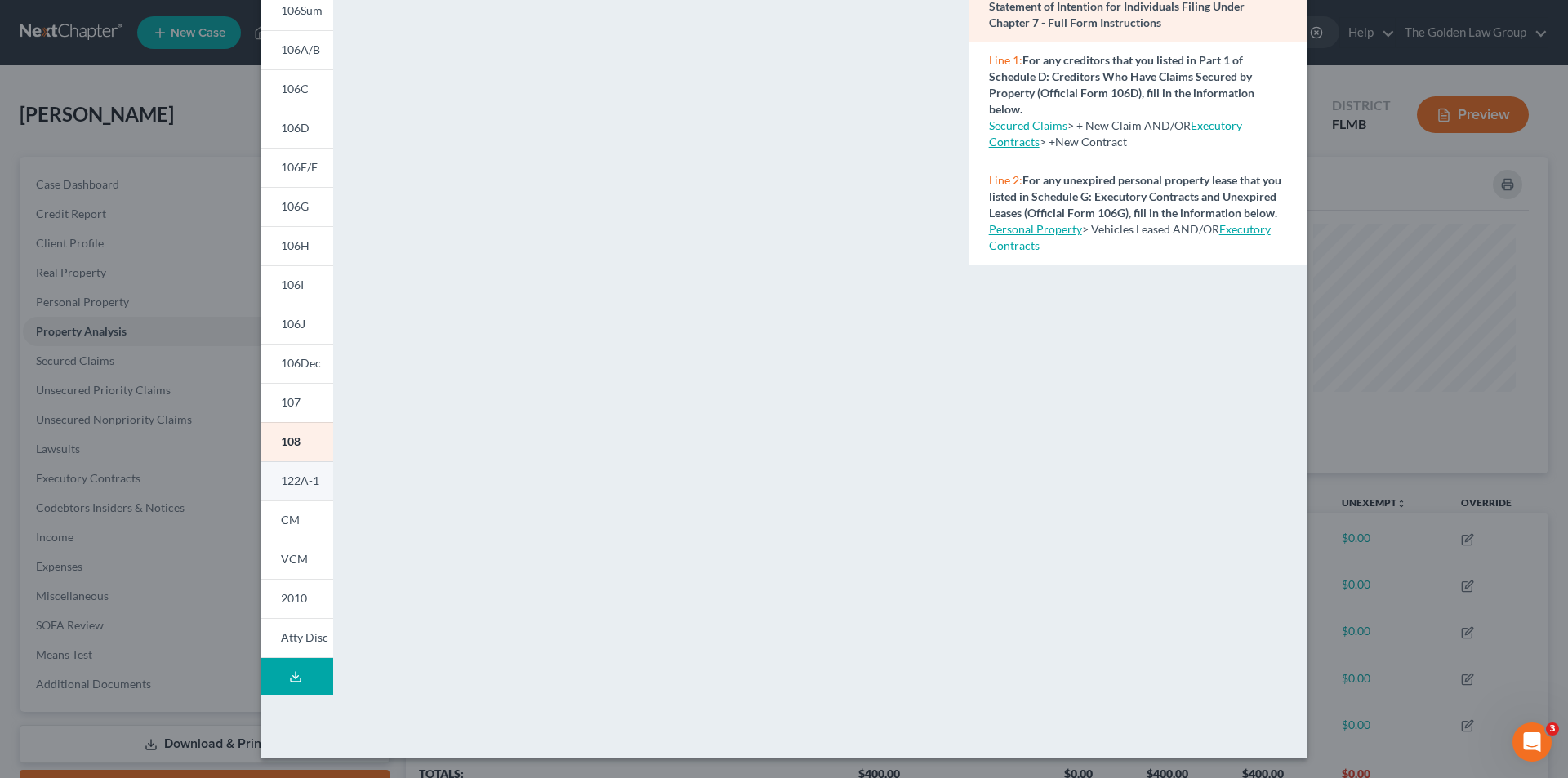
click at [295, 477] on span "122A-1" at bounding box center [300, 480] width 38 height 14
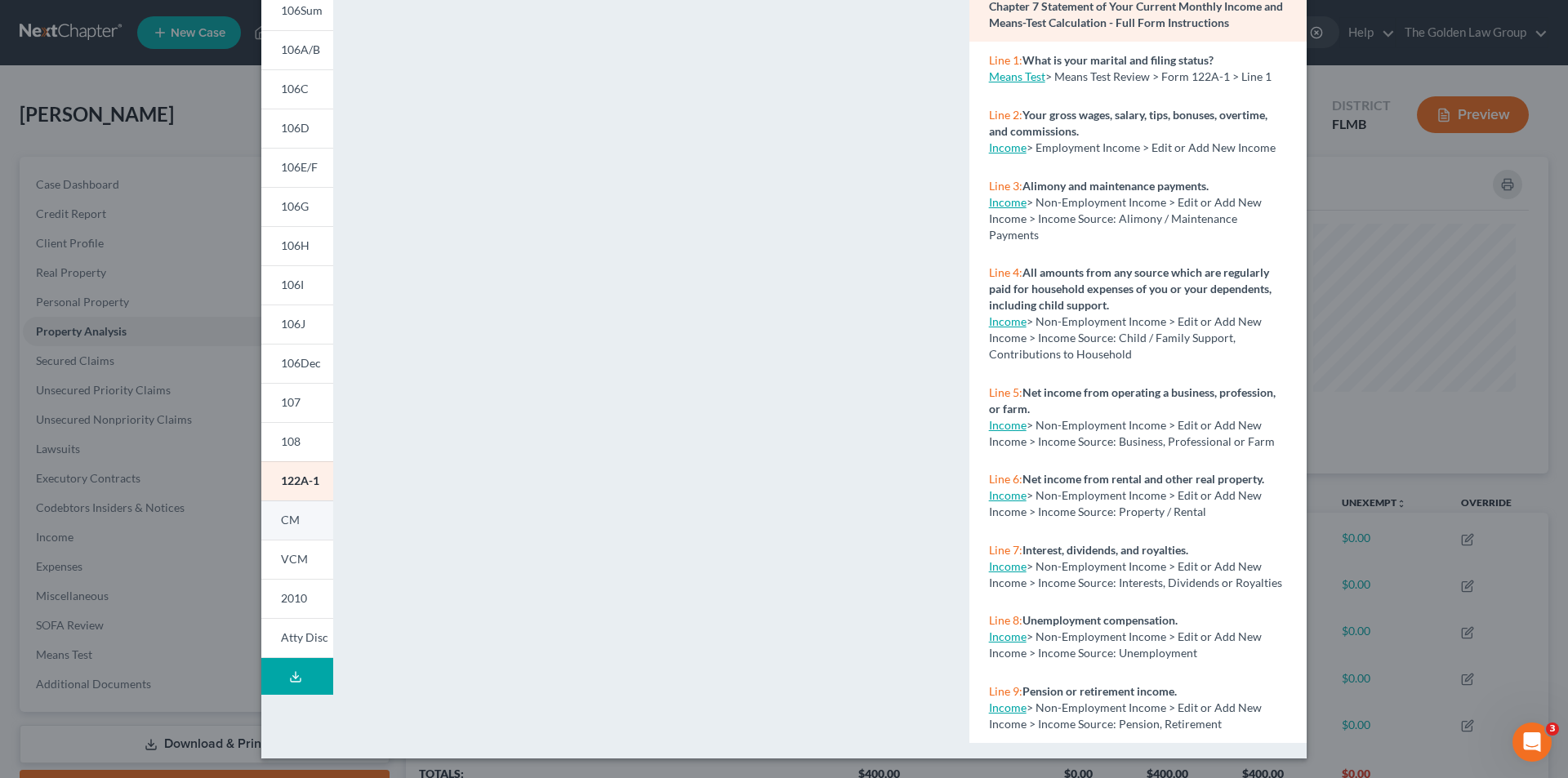
click at [290, 522] on span "CM" at bounding box center [290, 520] width 19 height 14
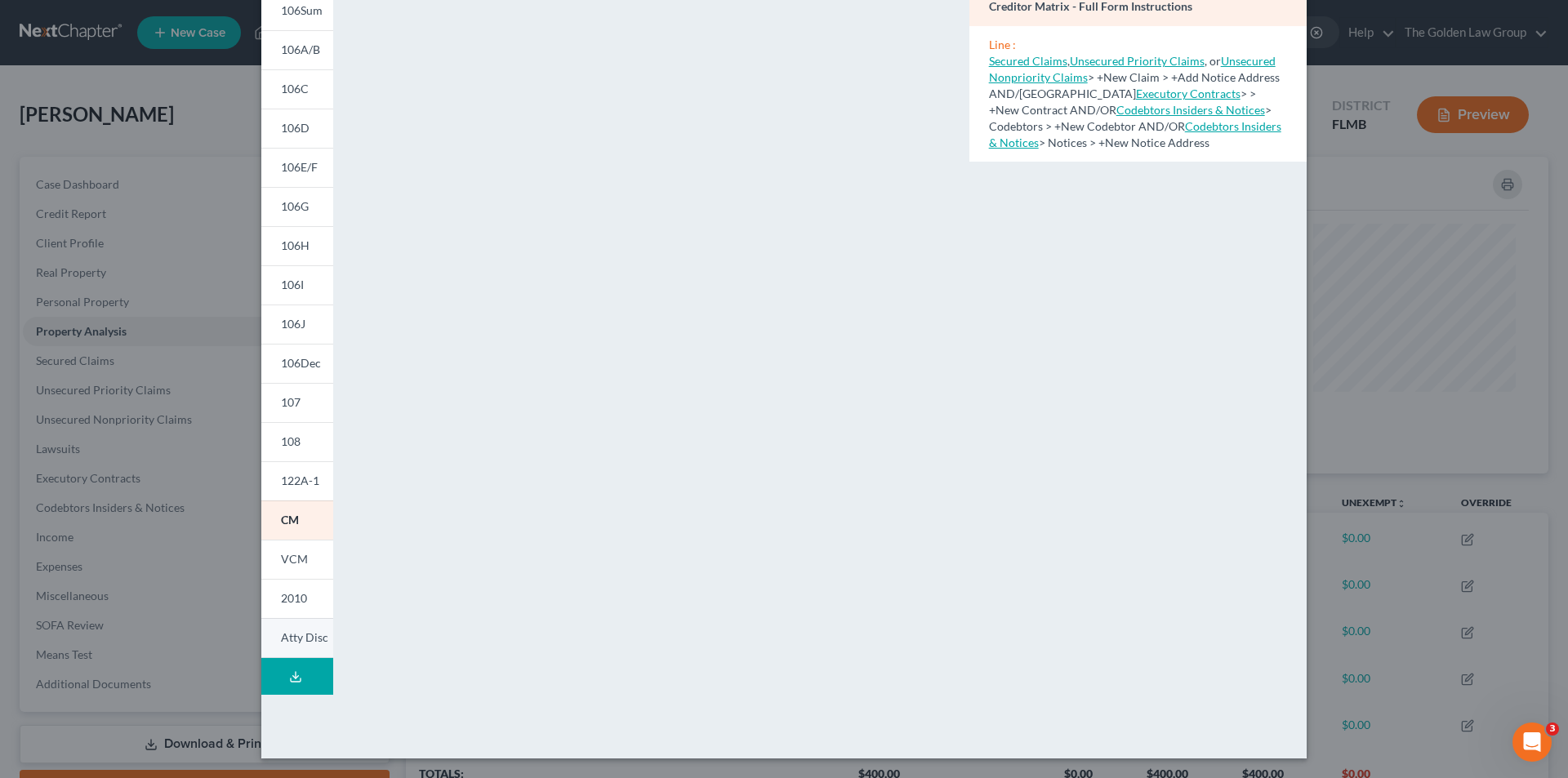
click at [294, 639] on span "Atty Disc" at bounding box center [304, 637] width 47 height 14
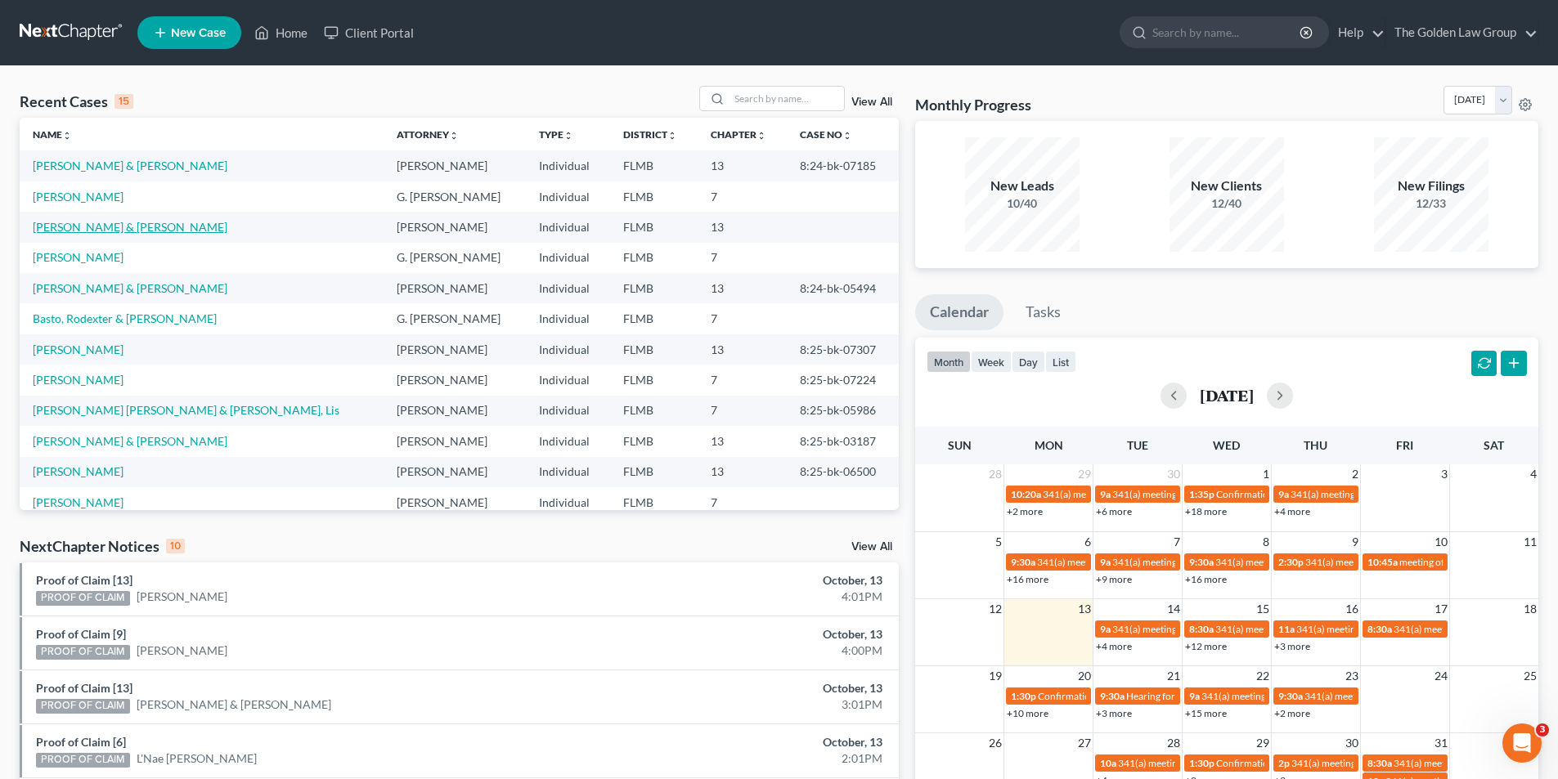
click at [117, 225] on link "Roberts, William & Alexsandrea" at bounding box center [130, 227] width 195 height 14
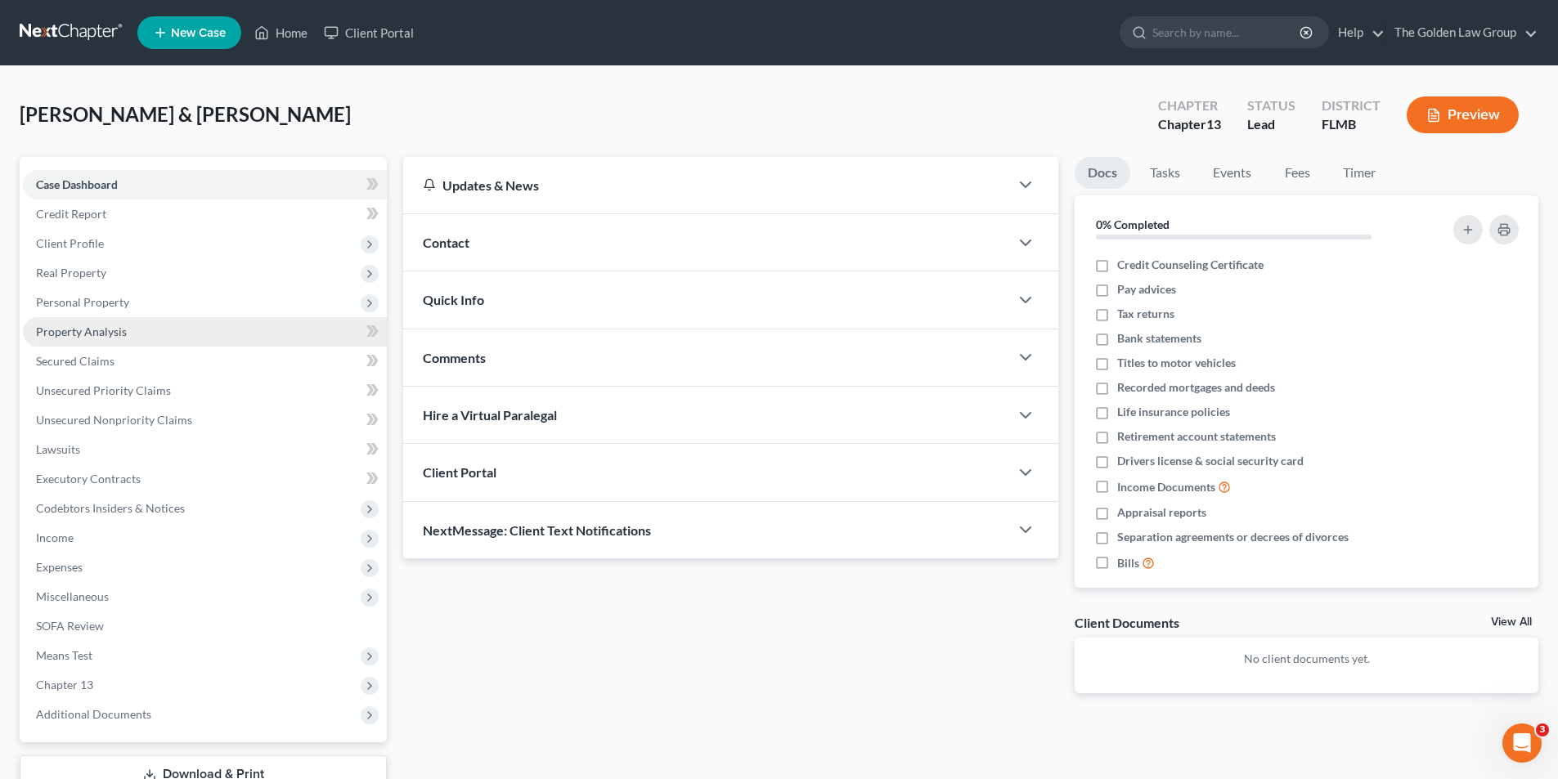
click at [87, 334] on span "Property Analysis" at bounding box center [81, 332] width 91 height 14
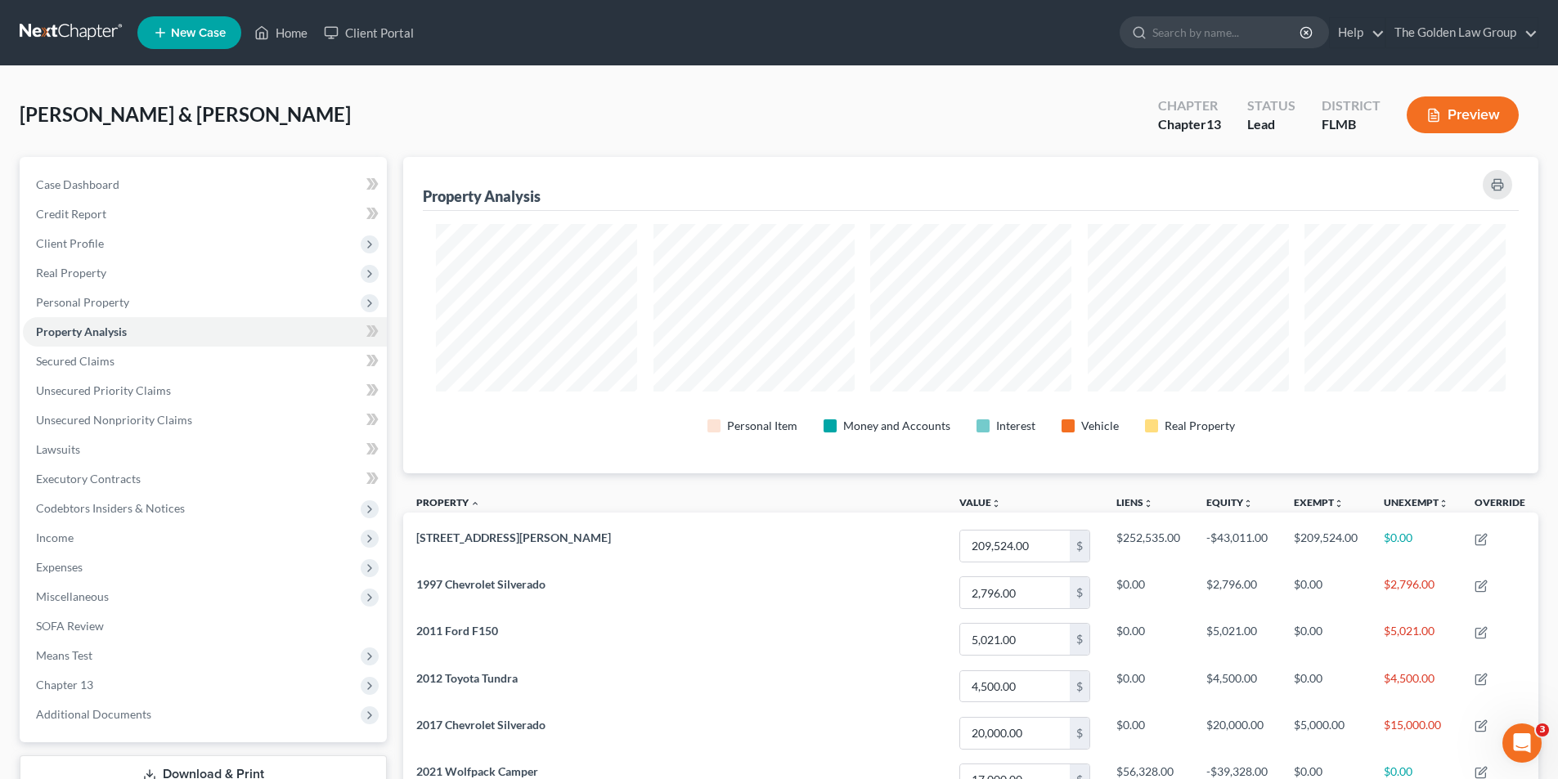
click at [1444, 108] on button "Preview" at bounding box center [1463, 115] width 112 height 37
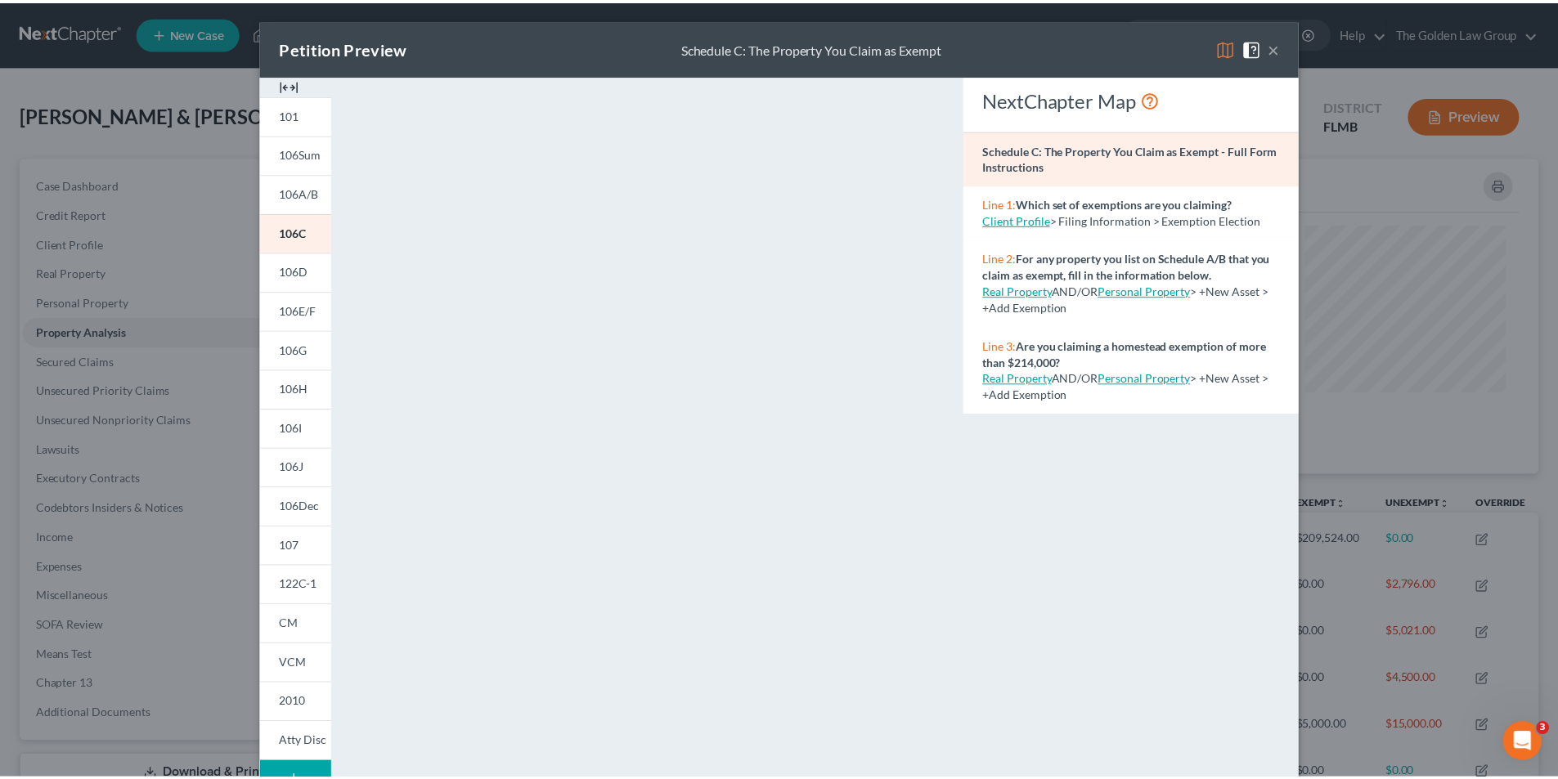
scroll to position [143, 0]
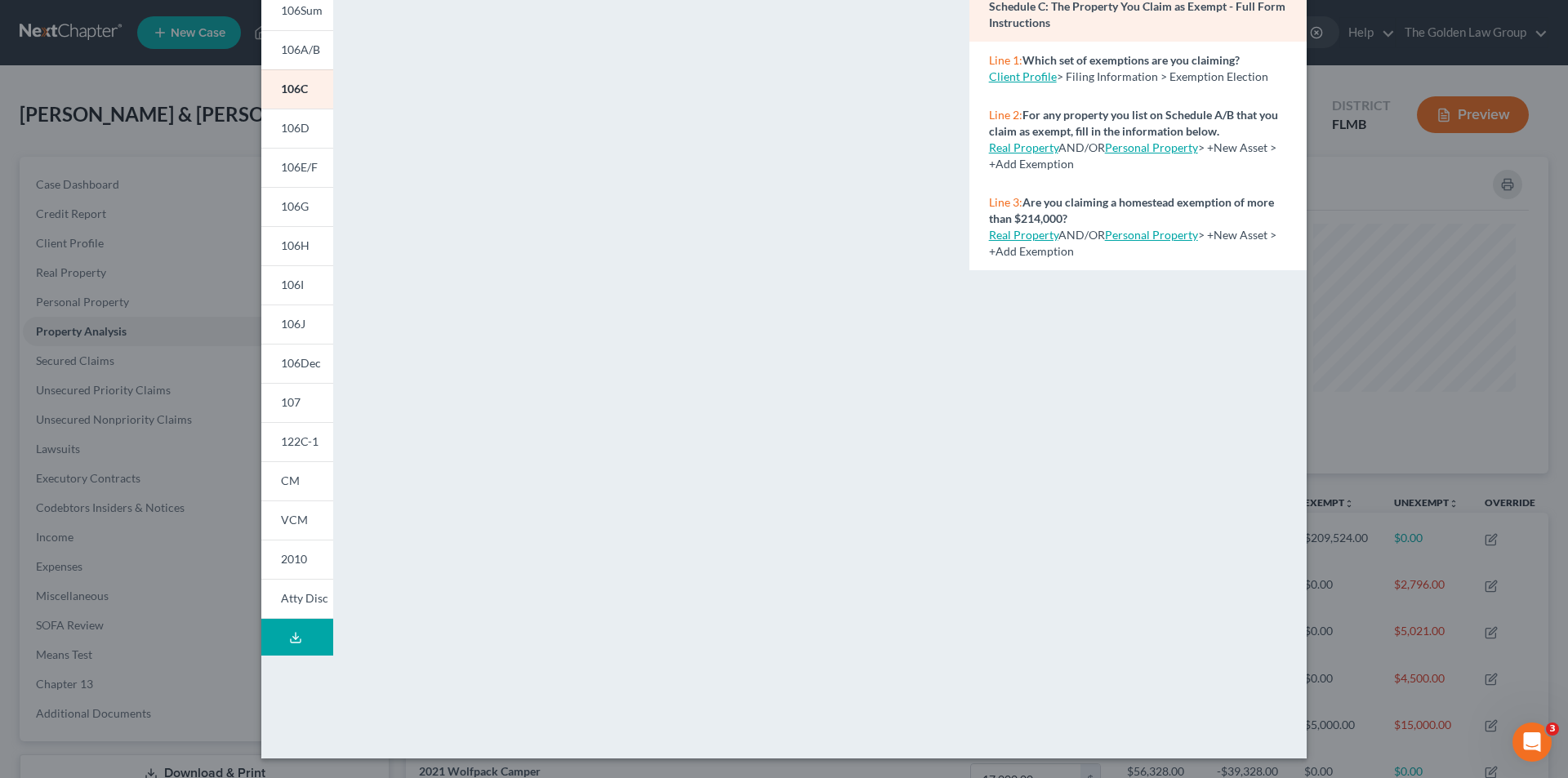
click at [141, 327] on div "Petition Preview Schedule C: The Property You Claim as Exempt × 101 106Sum 106A…" at bounding box center [784, 389] width 1568 height 778
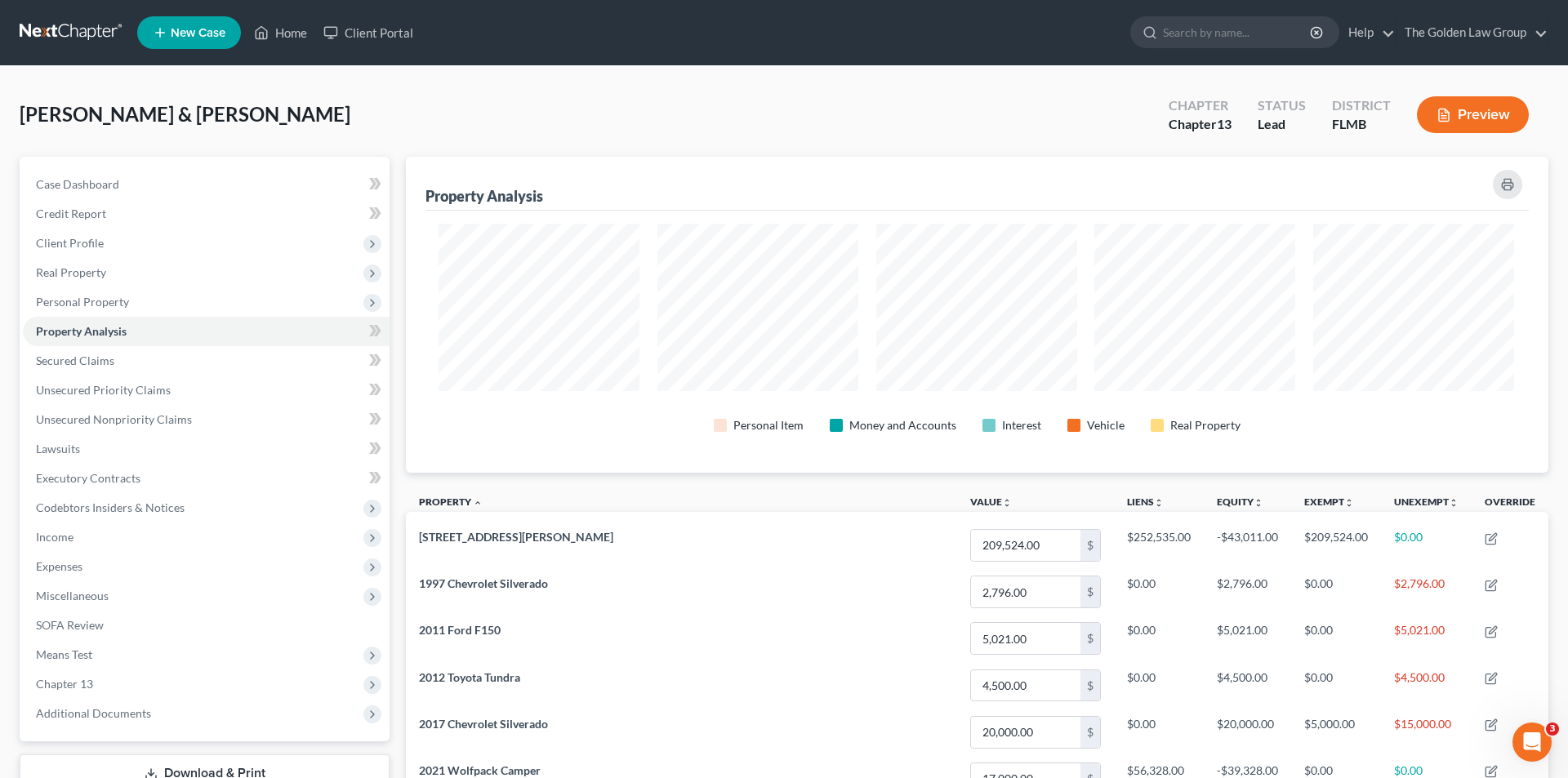
scroll to position [816503, 815693]
click at [1464, 115] on button "Preview" at bounding box center [1461, 115] width 112 height 37
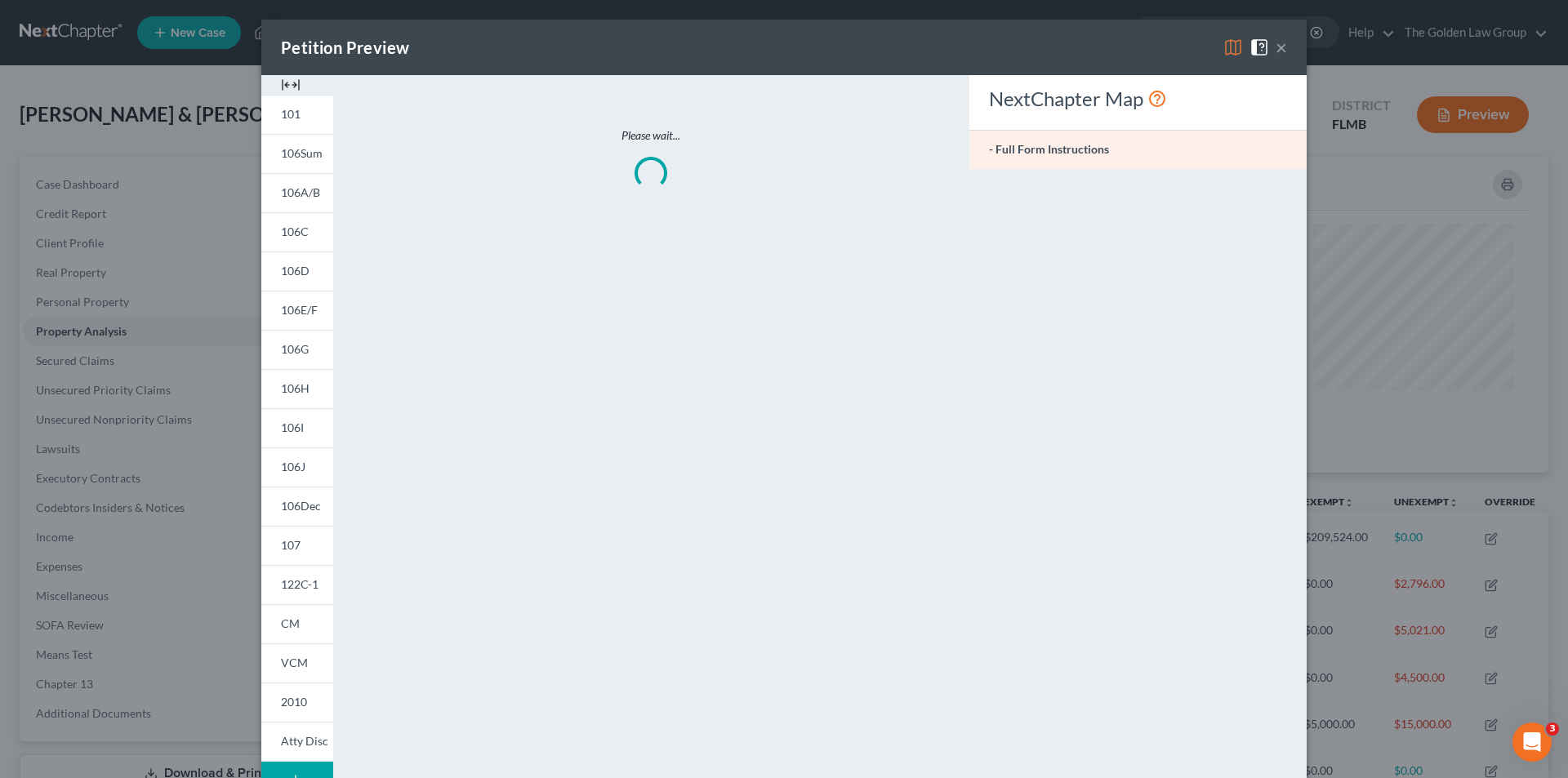
scroll to position [317, 1143]
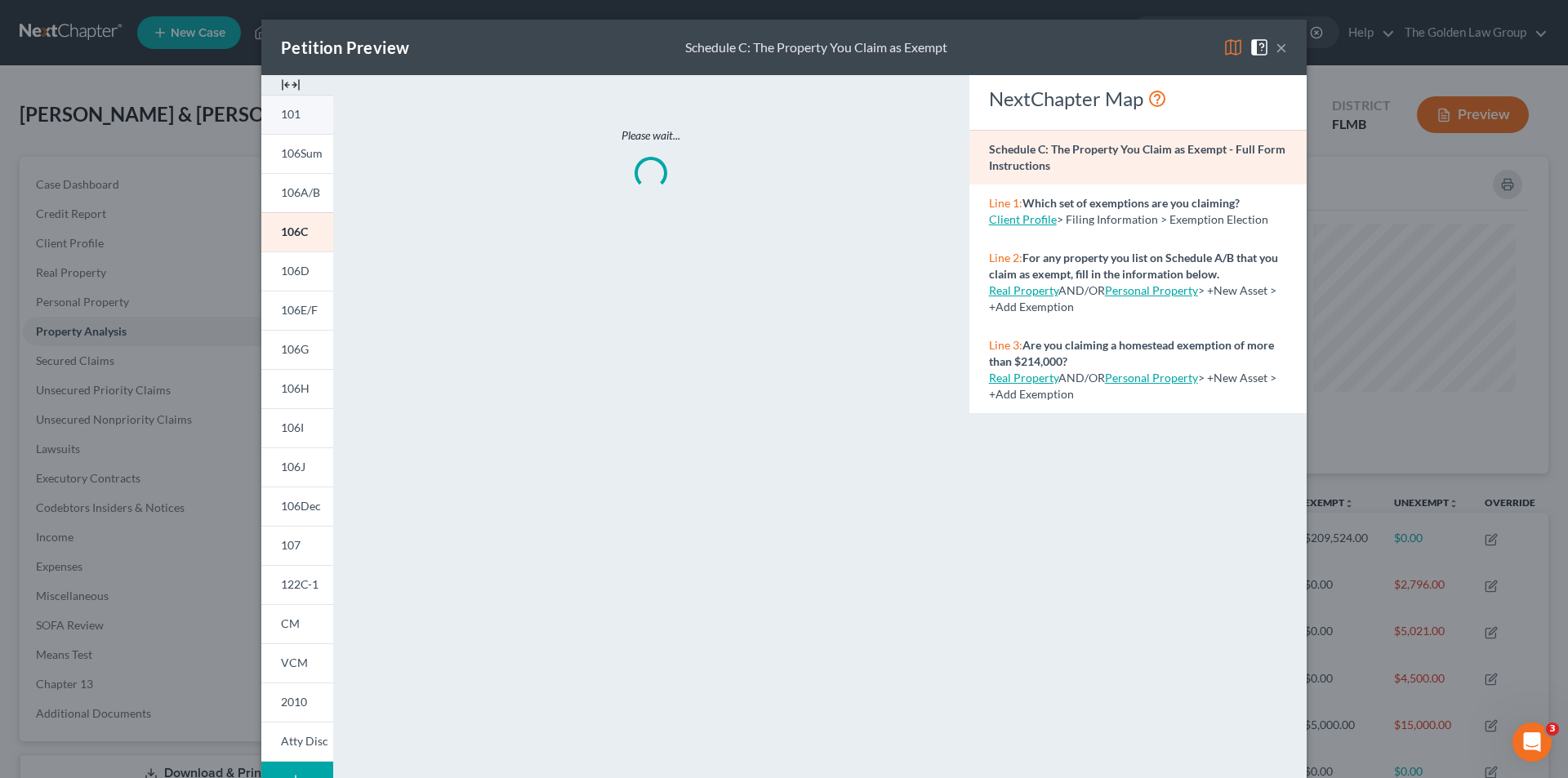
click at [290, 113] on span "101" at bounding box center [291, 114] width 20 height 14
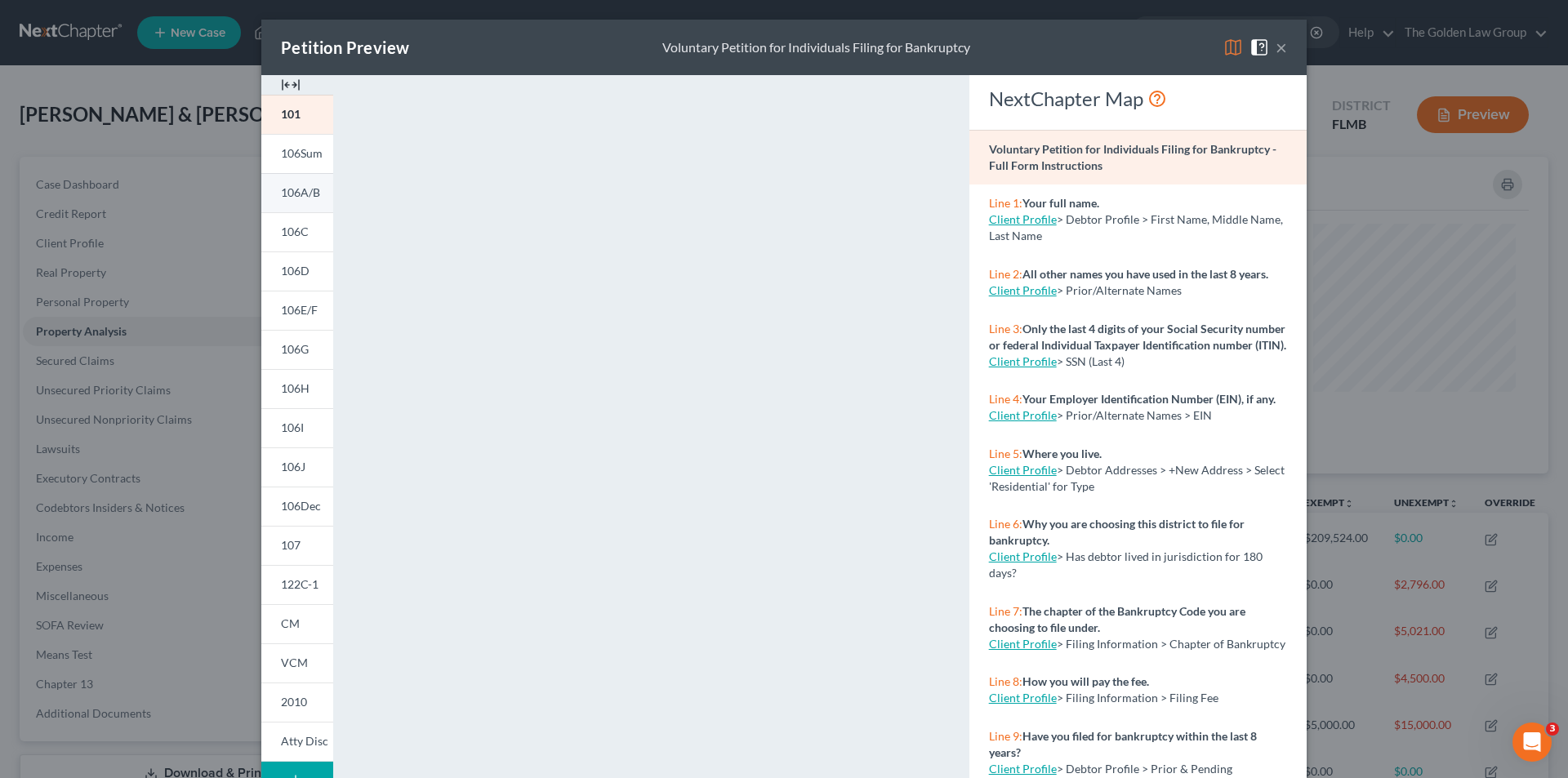
click at [303, 186] on span "106A/B" at bounding box center [300, 193] width 39 height 14
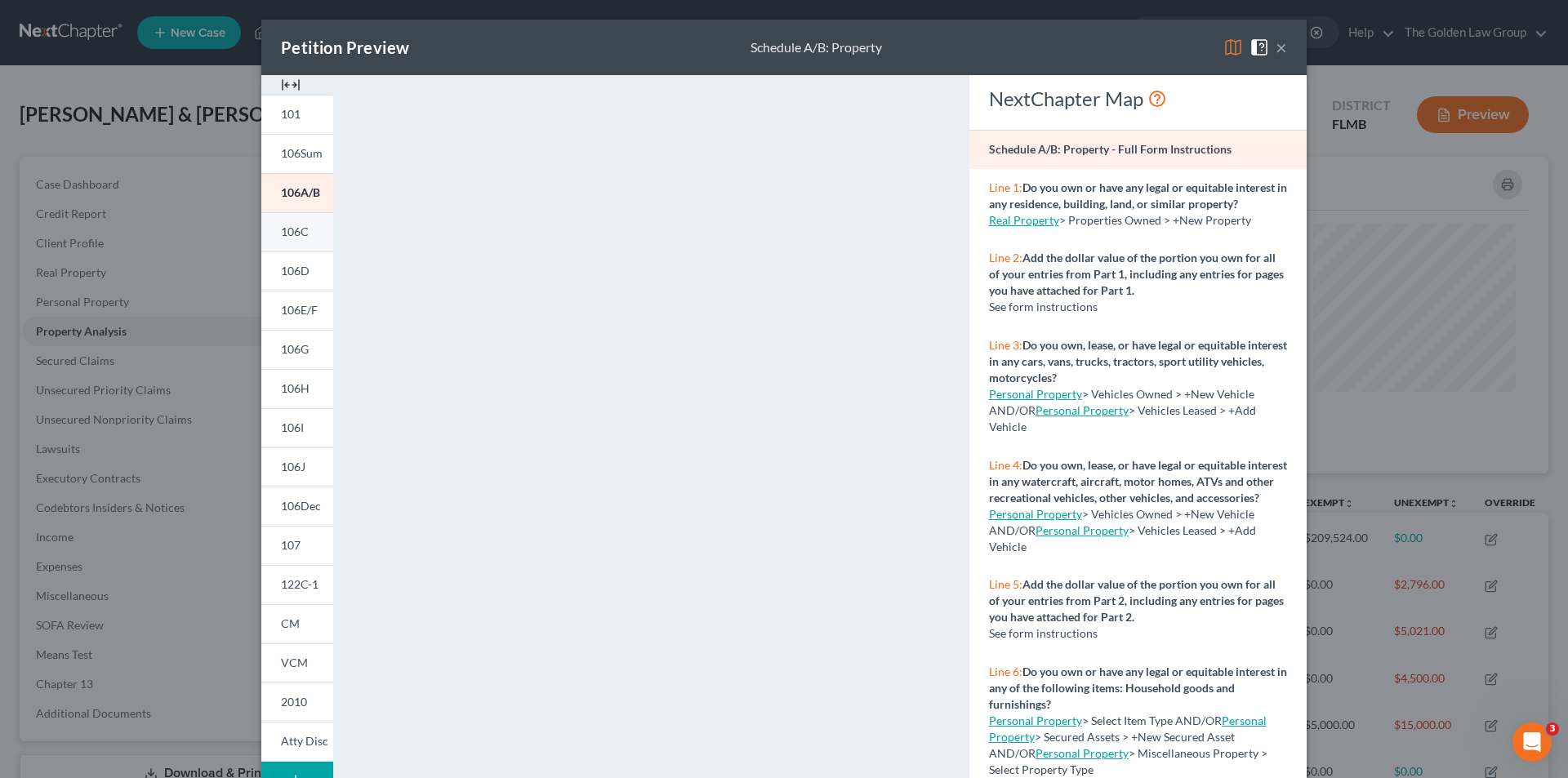
click at [289, 233] on span "106C" at bounding box center [295, 232] width 28 height 14
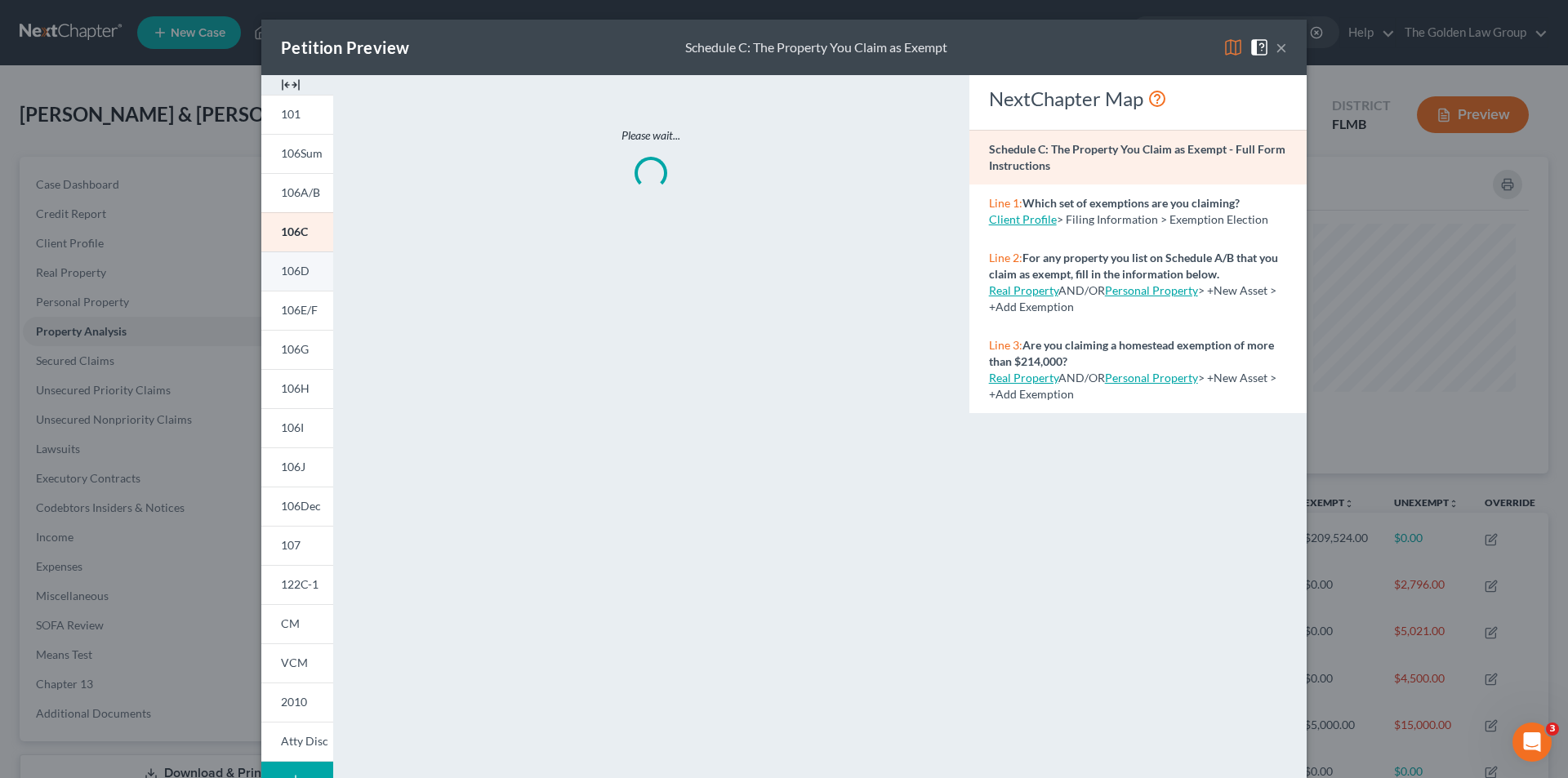
click at [297, 267] on span "106D" at bounding box center [295, 271] width 29 height 14
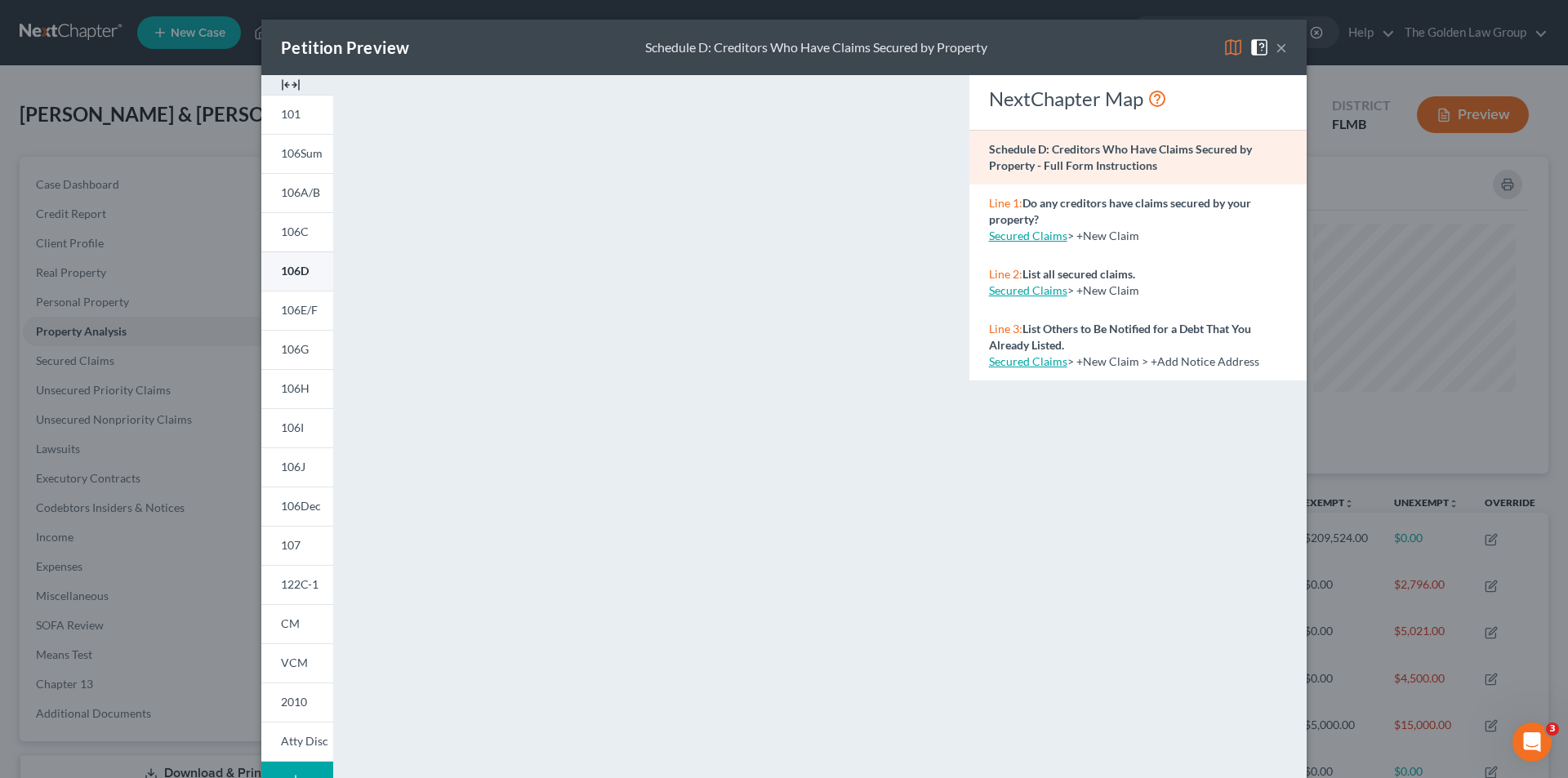
click at [298, 270] on span "106D" at bounding box center [295, 271] width 28 height 14
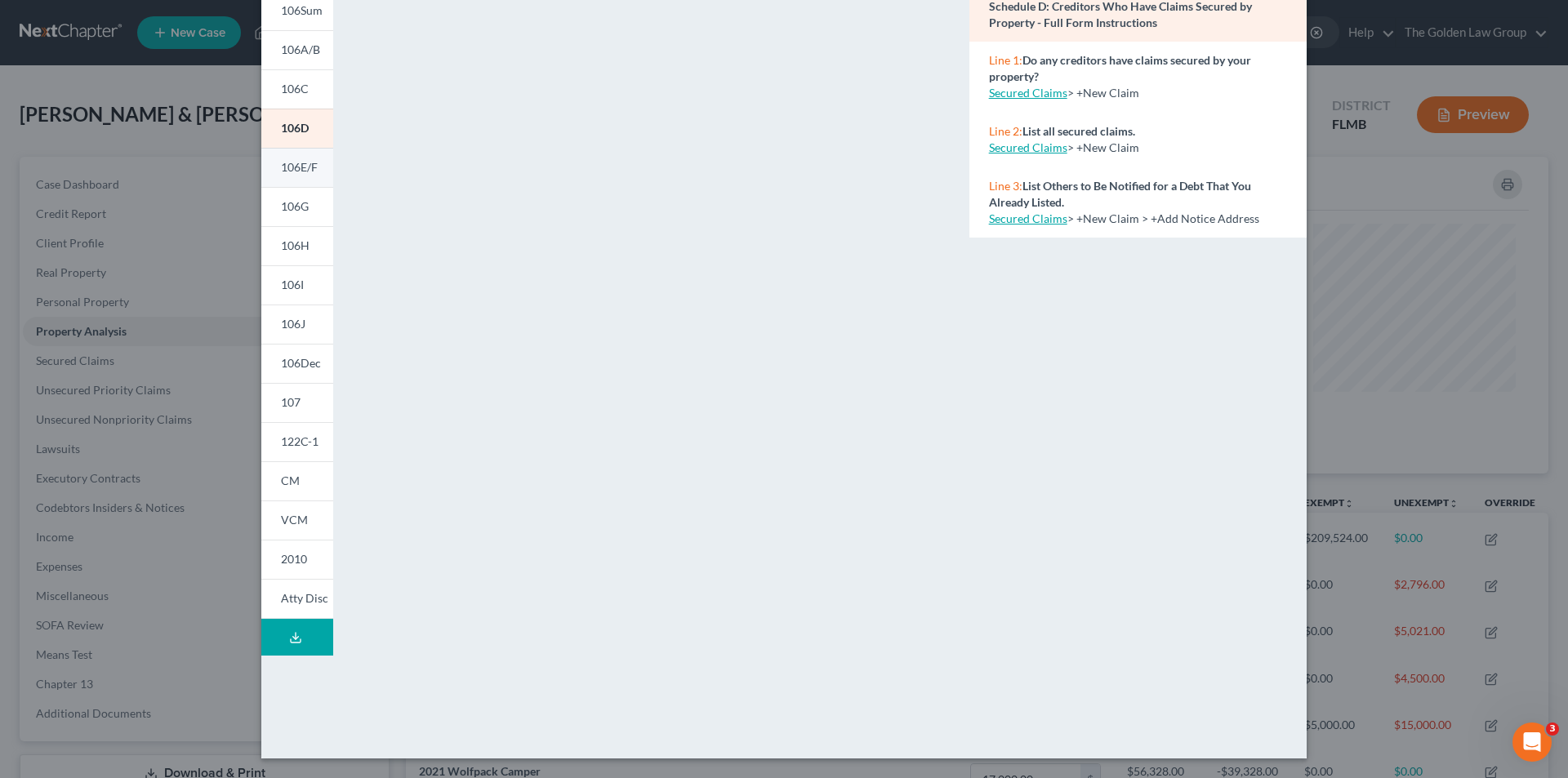
click at [297, 163] on span "106E/F" at bounding box center [299, 167] width 37 height 14
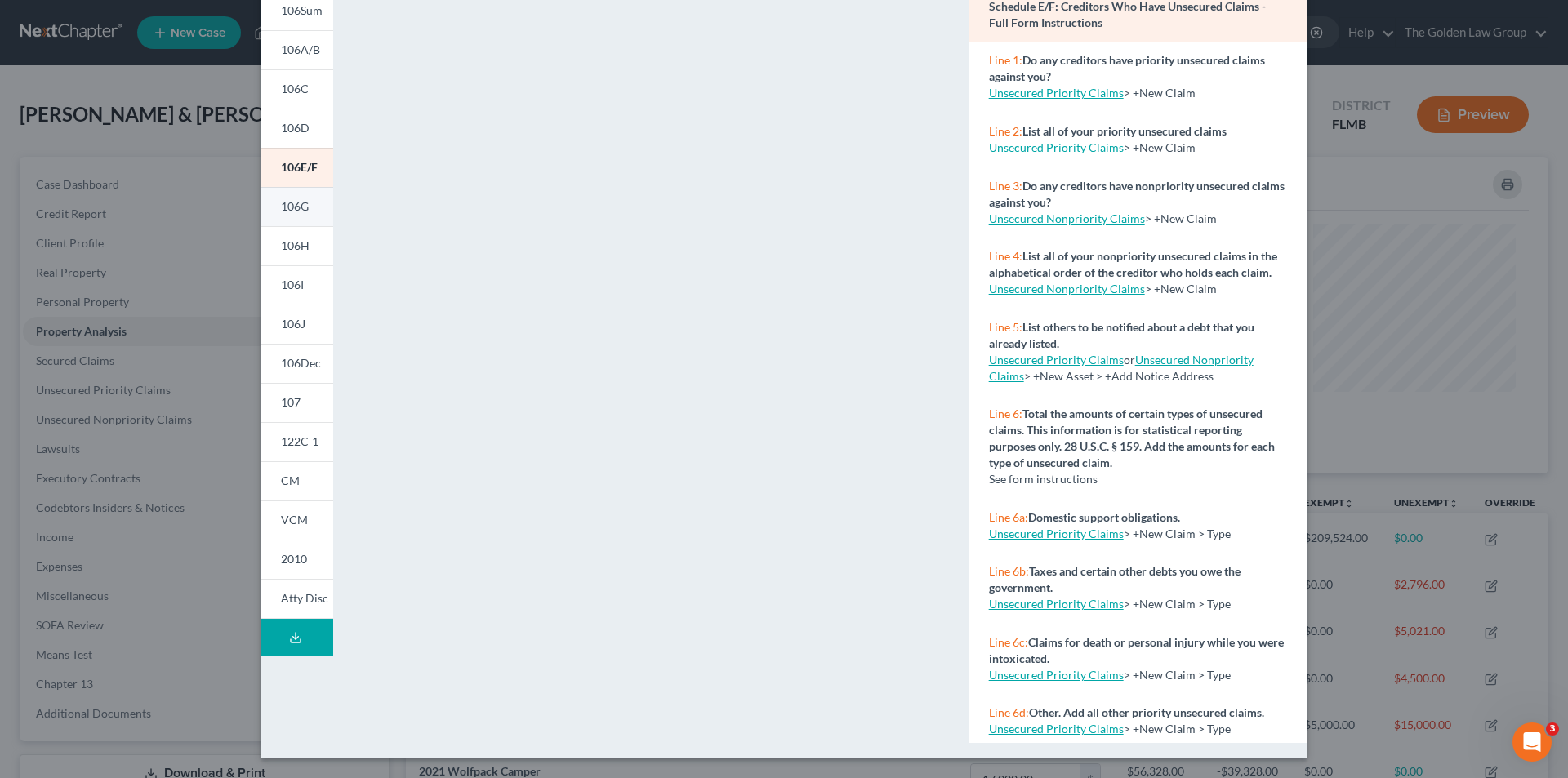
click at [294, 201] on span "106G" at bounding box center [295, 207] width 28 height 14
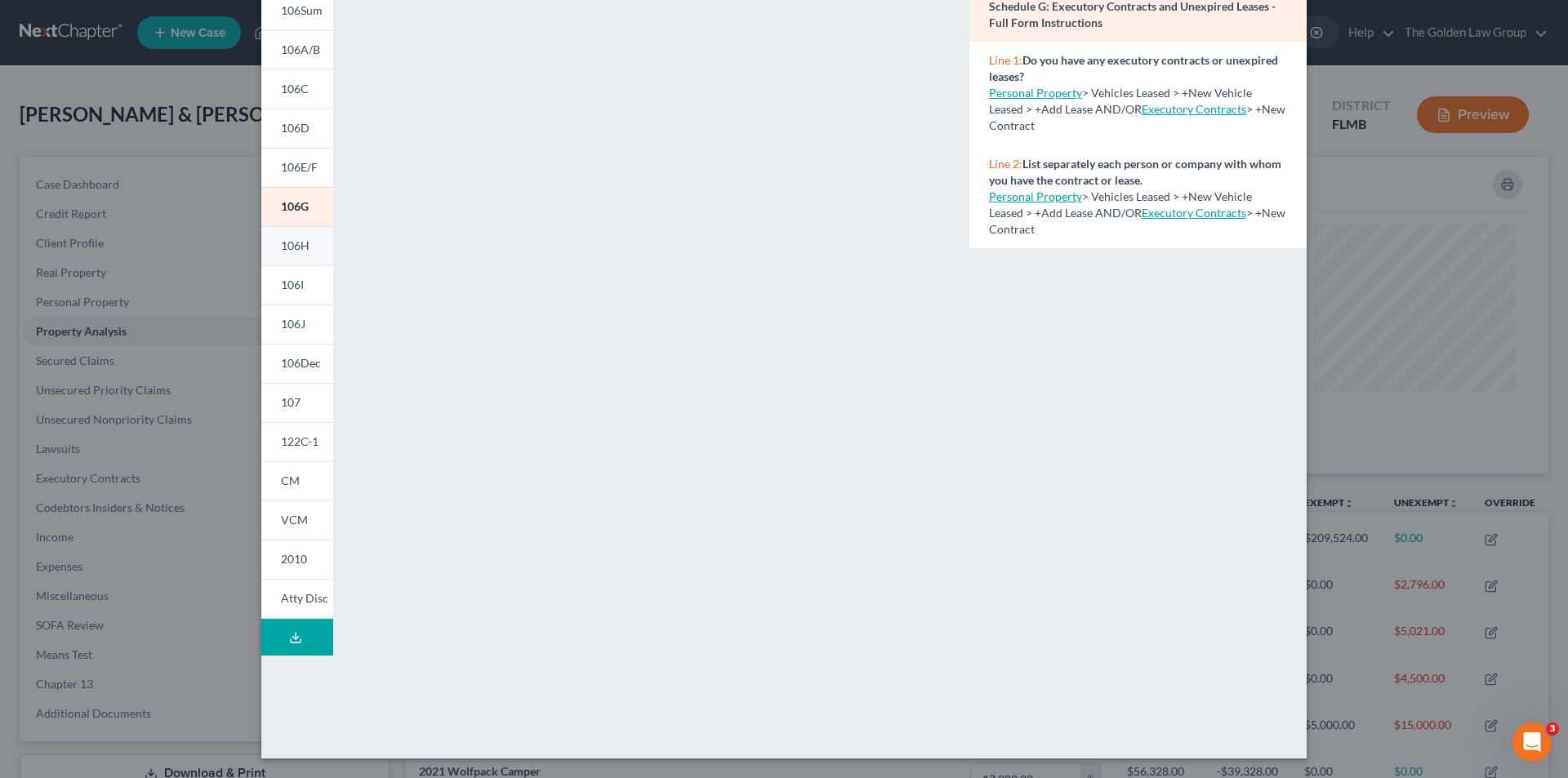
click at [289, 266] on link "106I" at bounding box center [298, 285] width 72 height 39
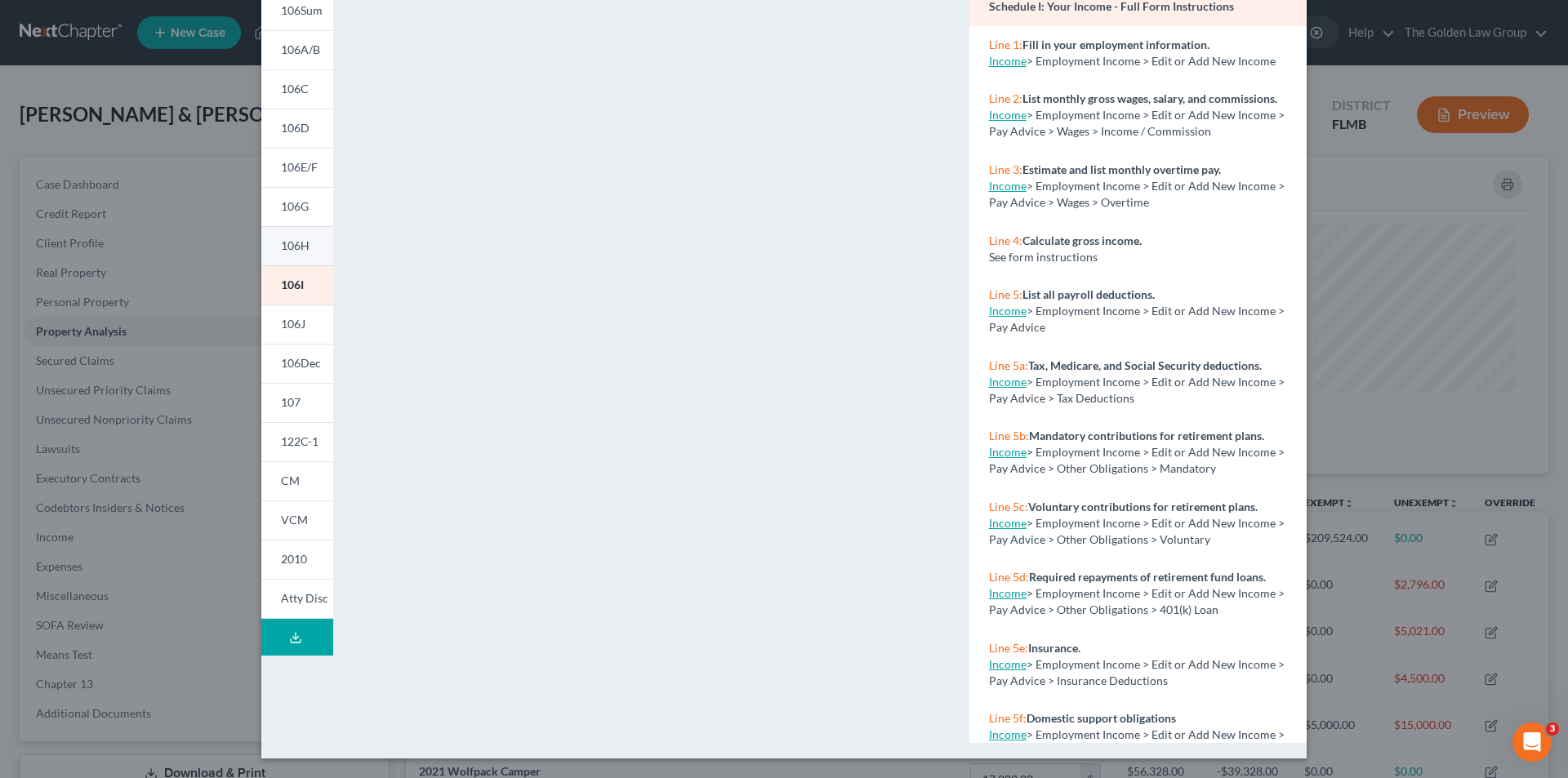
click at [298, 242] on span "106H" at bounding box center [295, 246] width 29 height 14
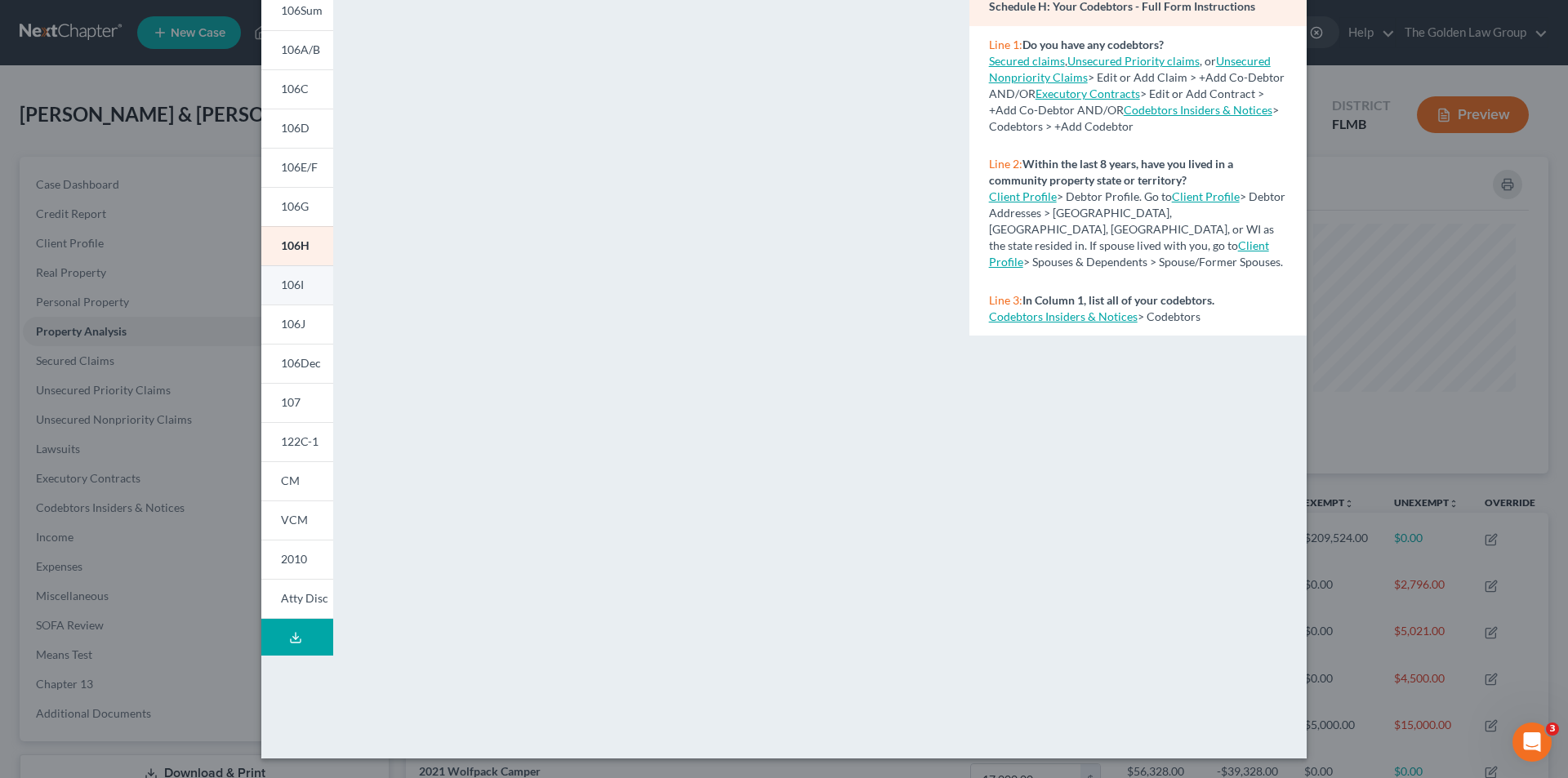
click at [300, 283] on link "106I" at bounding box center [298, 285] width 72 height 39
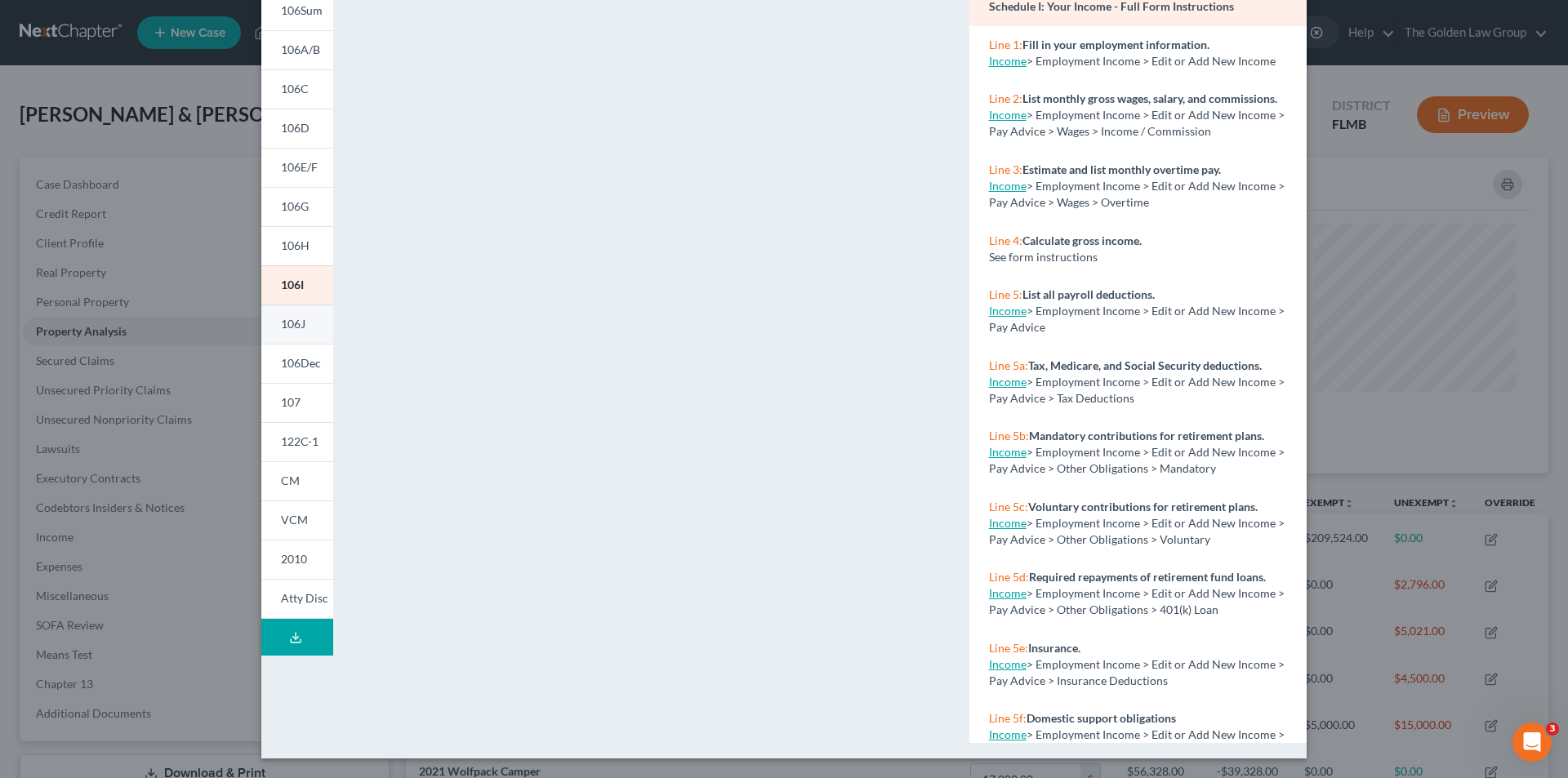
click at [303, 326] on link "106J" at bounding box center [298, 324] width 72 height 39
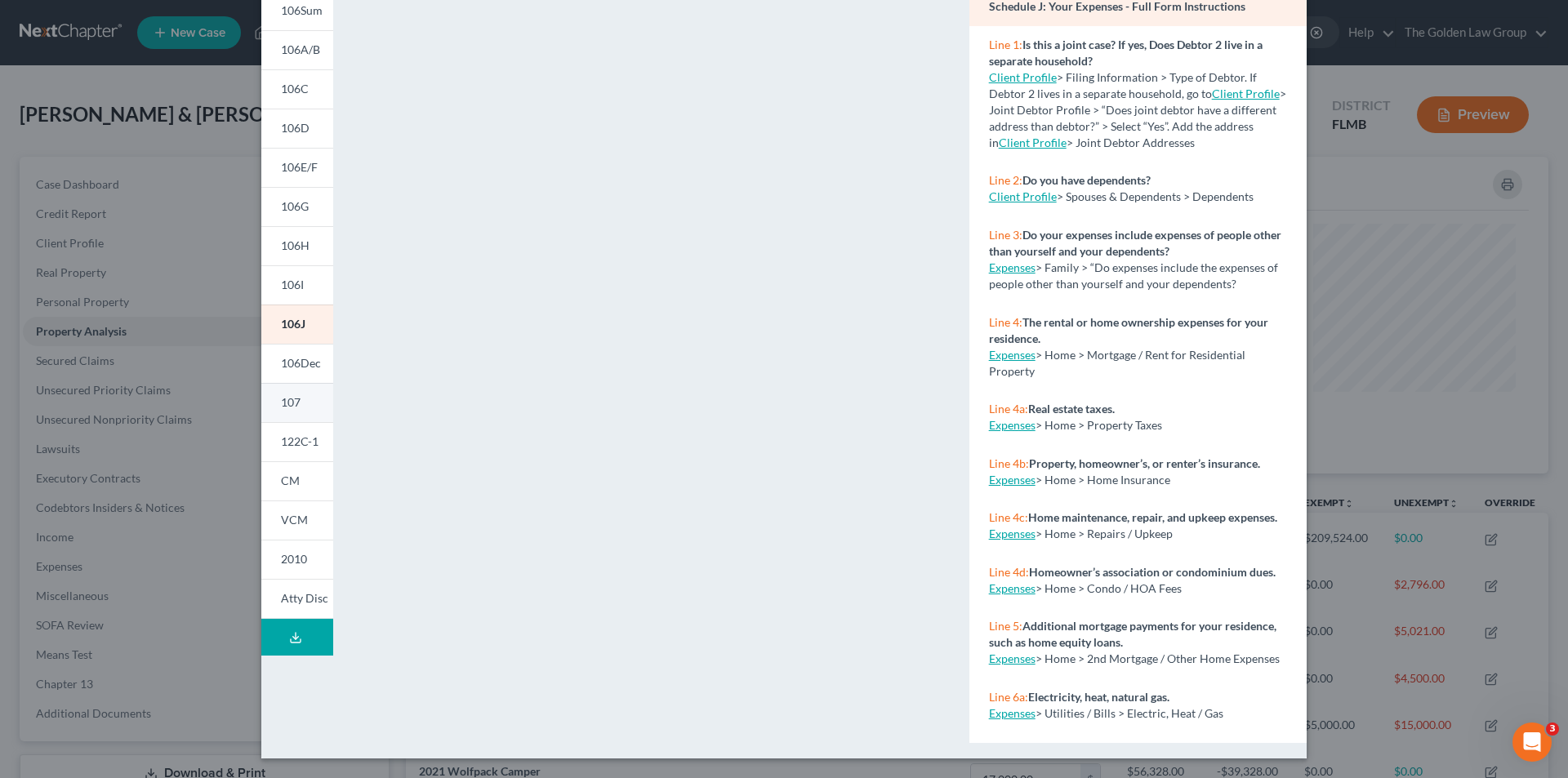
click at [294, 394] on link "107" at bounding box center [298, 402] width 72 height 39
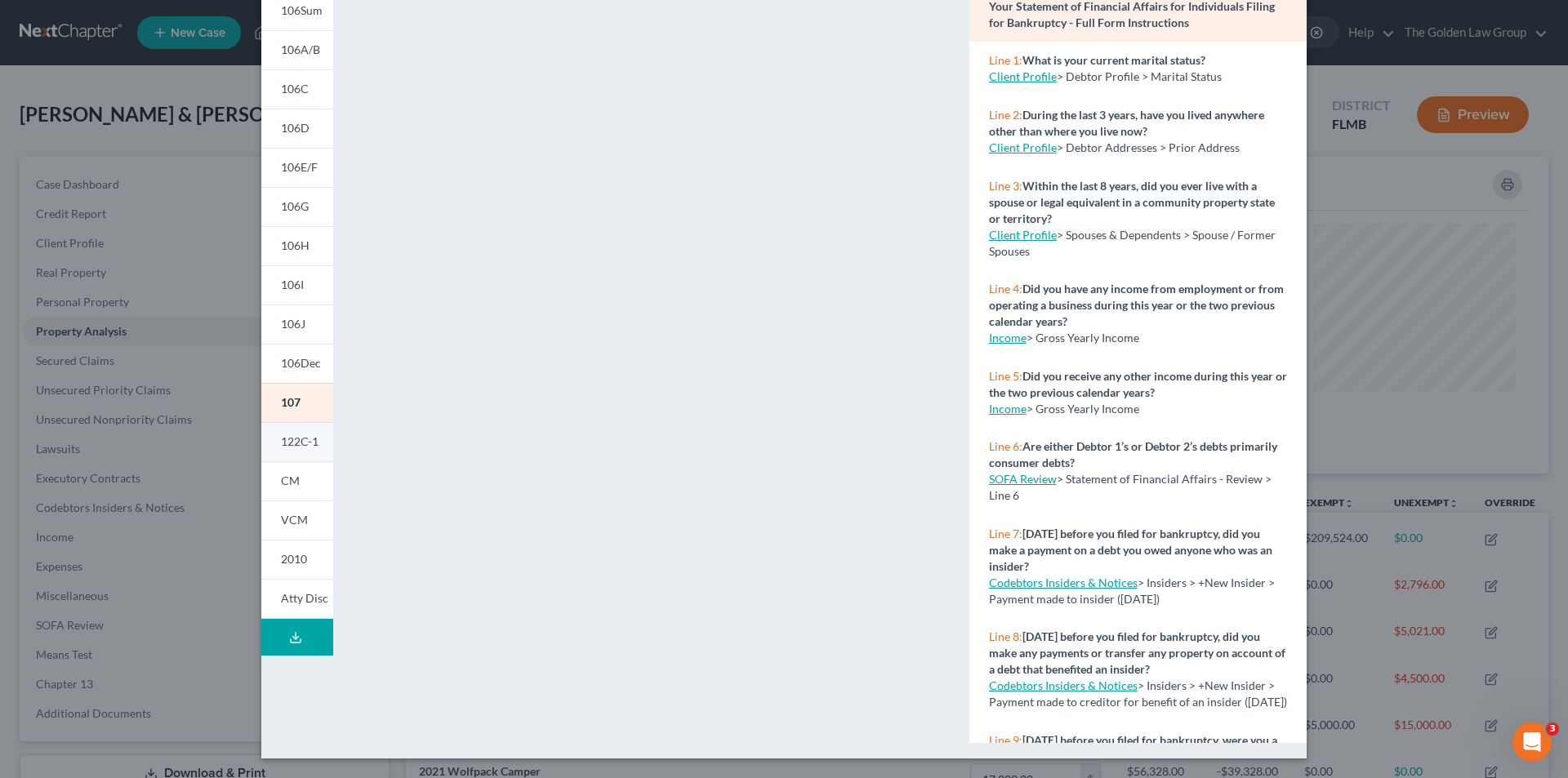
click at [303, 441] on span "122C-1" at bounding box center [300, 441] width 38 height 14
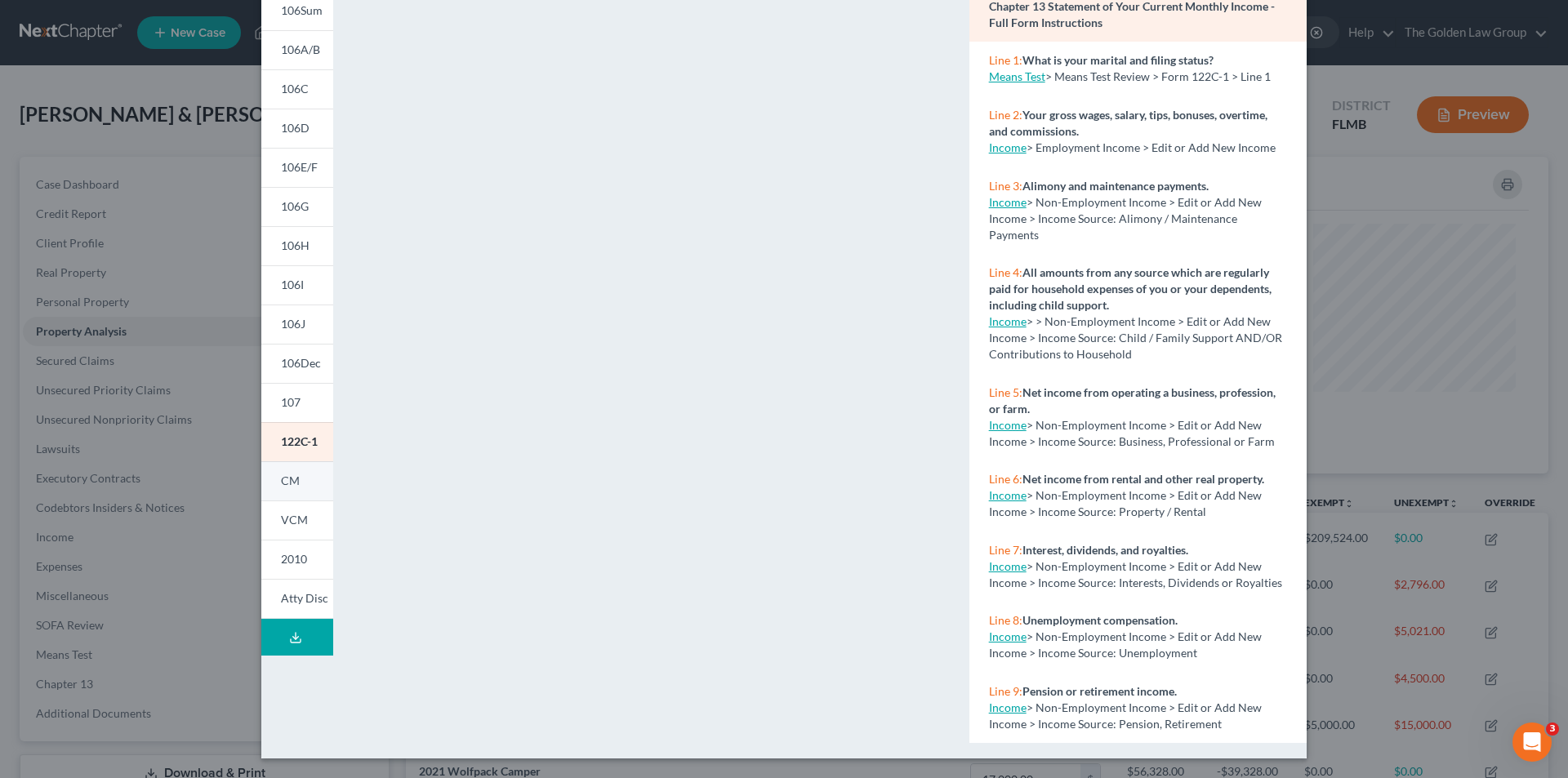
click at [294, 481] on link "CM" at bounding box center [298, 480] width 72 height 39
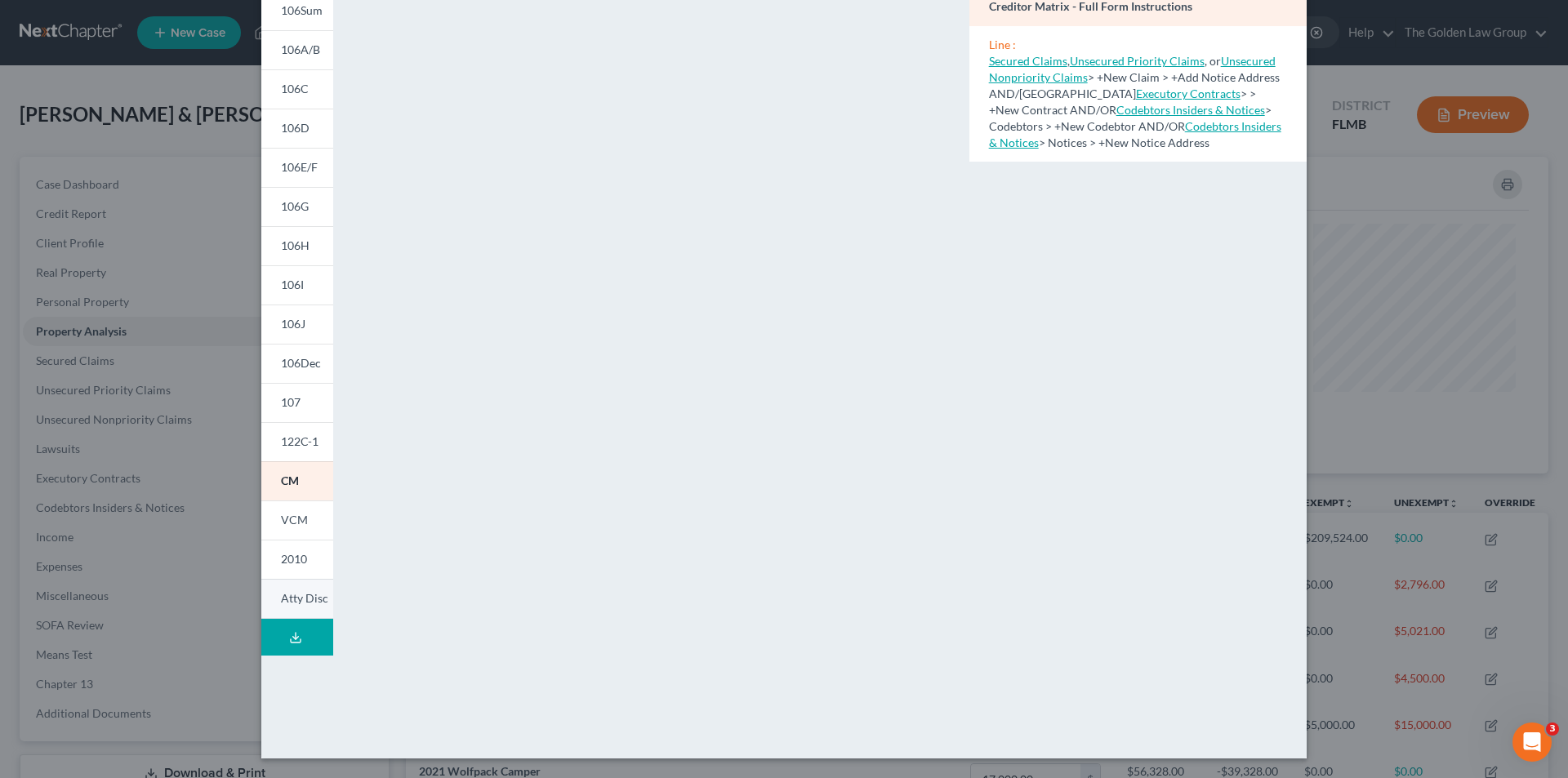
click at [302, 614] on link "Atty Disc" at bounding box center [298, 599] width 72 height 40
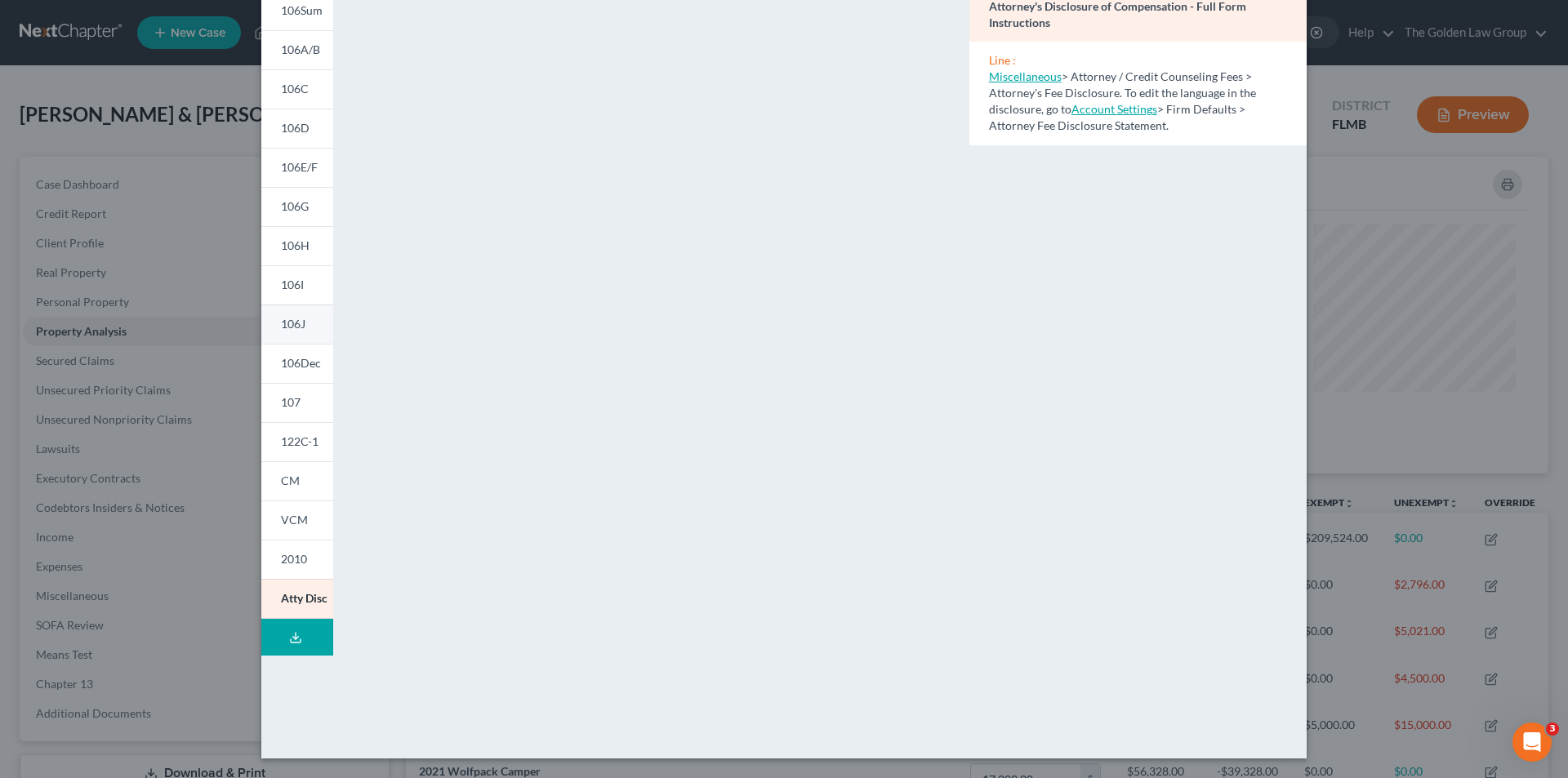
click at [296, 324] on span "106J" at bounding box center [293, 324] width 25 height 14
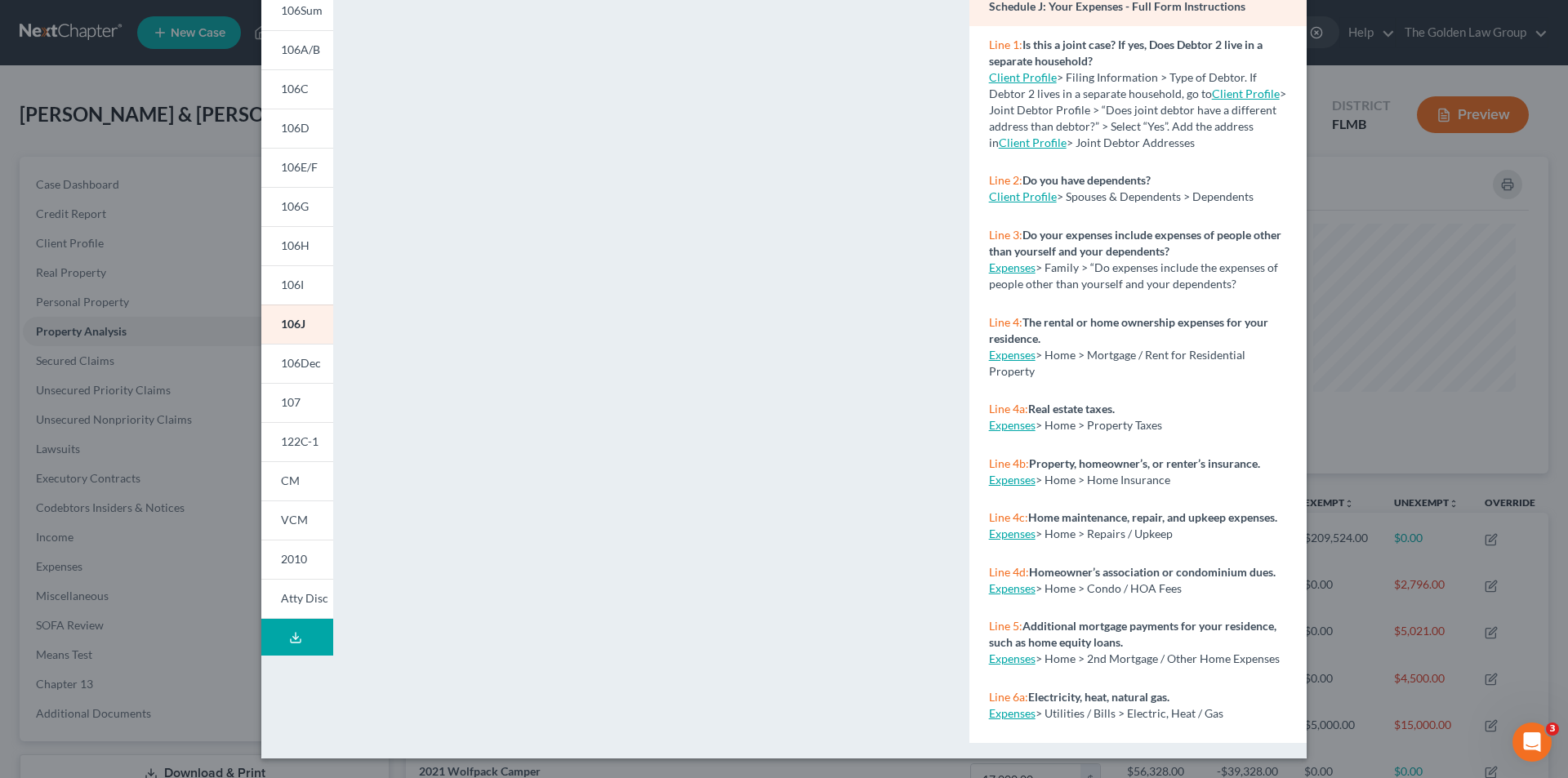
click at [195, 458] on div "Petition Preview Schedule J: Your Expenses × 101 106Sum 106A/B 106C 106D 106E/F…" at bounding box center [784, 389] width 1568 height 778
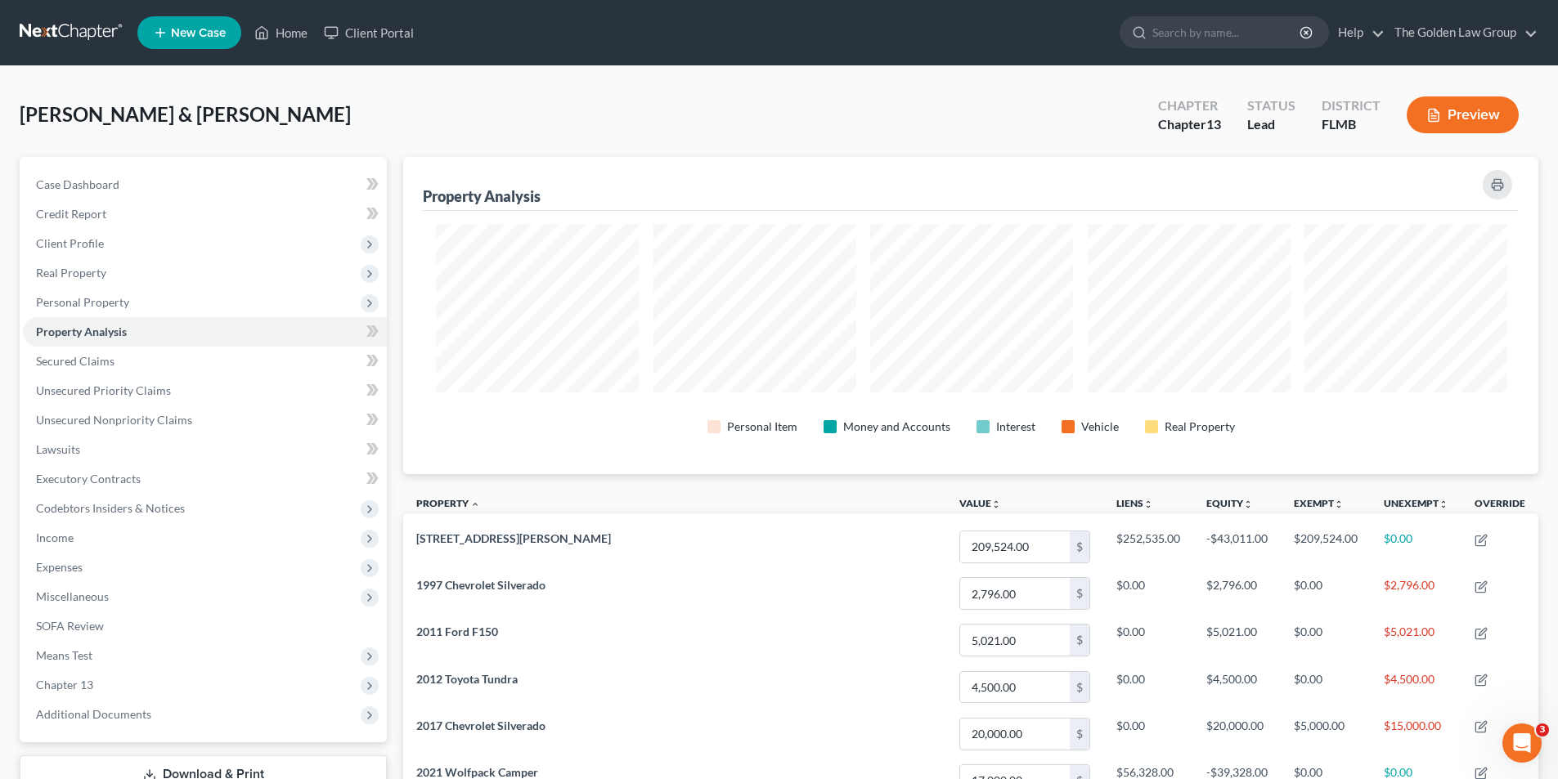
scroll to position [817552, 816733]
